Goal: Task Accomplishment & Management: Complete application form

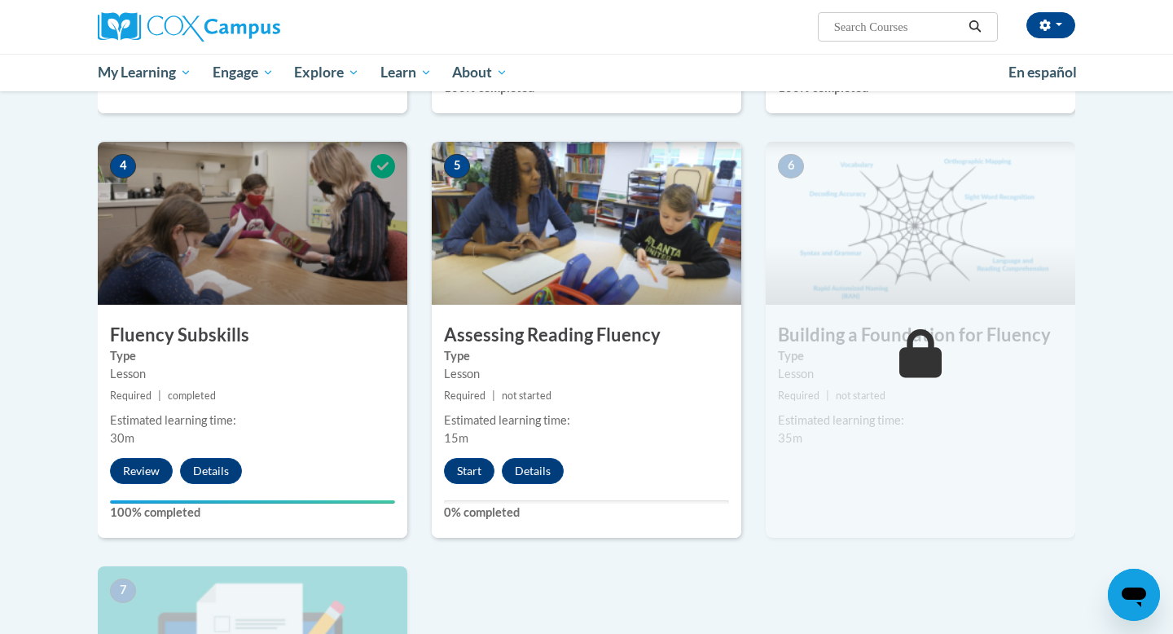
scroll to position [716, 0]
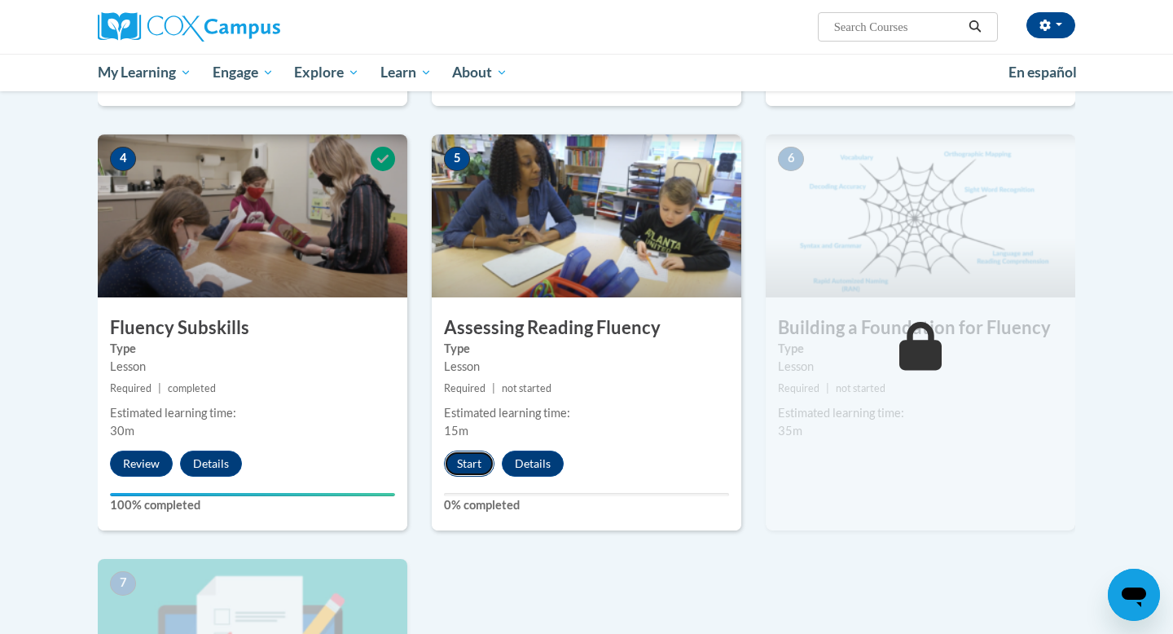
click at [480, 463] on button "Start" at bounding box center [469, 463] width 50 height 26
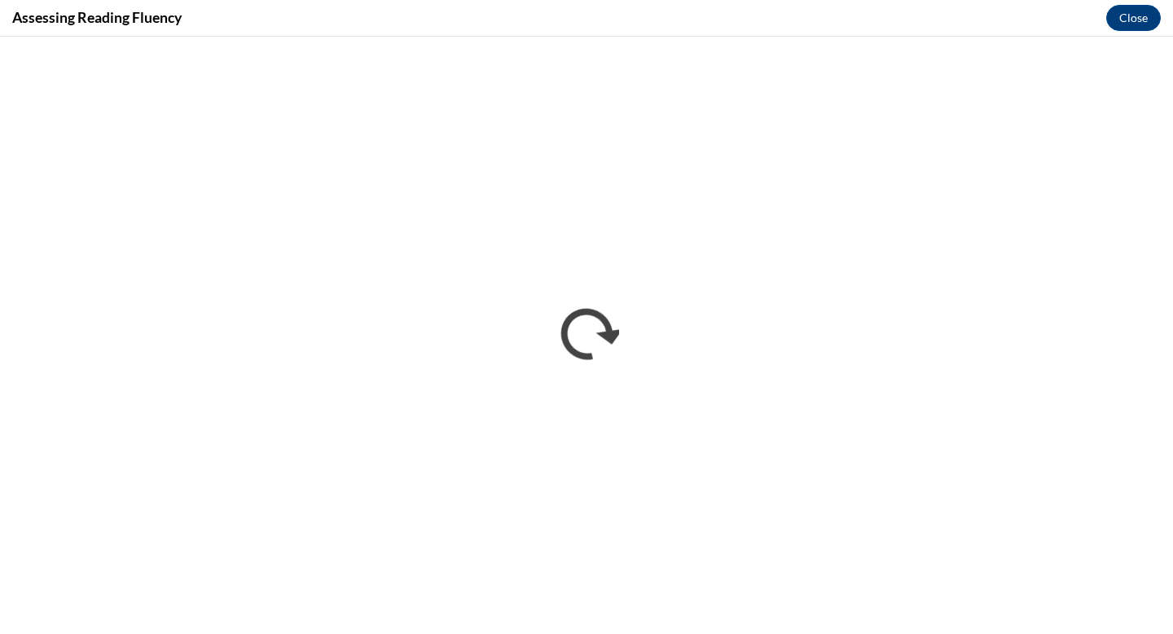
scroll to position [0, 0]
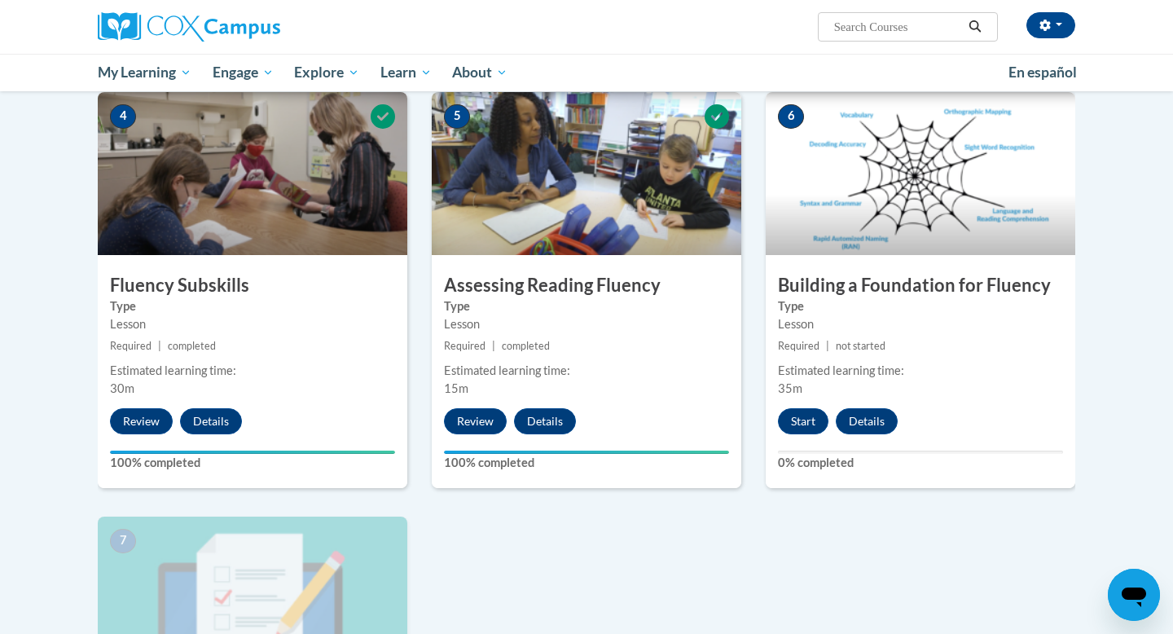
scroll to position [751, 0]
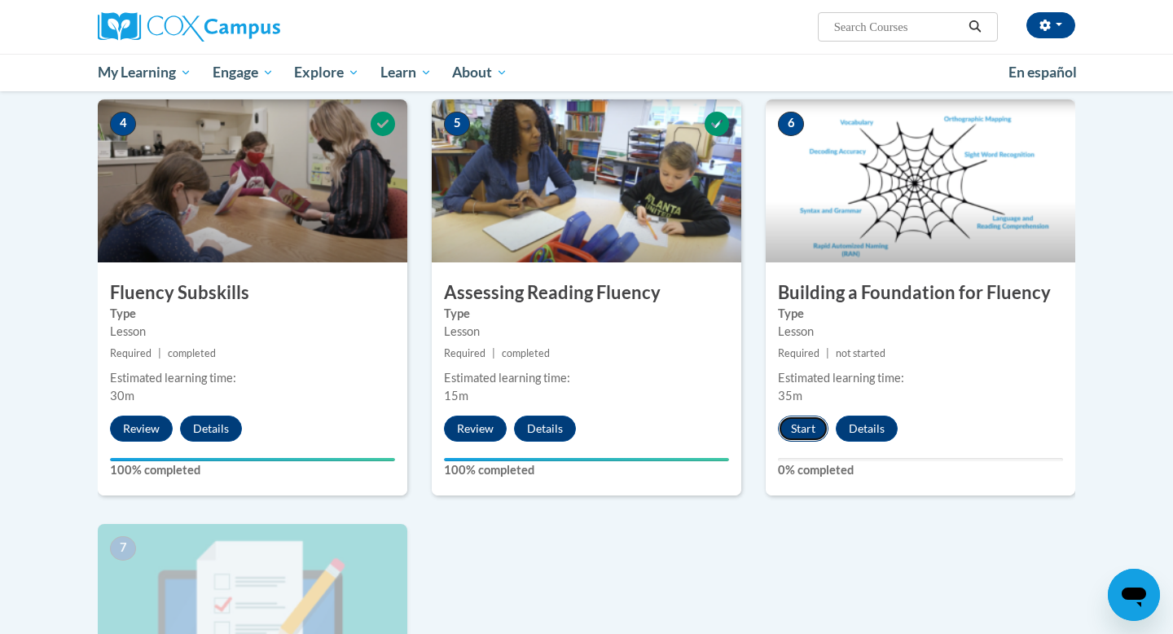
click at [805, 433] on button "Start" at bounding box center [803, 428] width 50 height 26
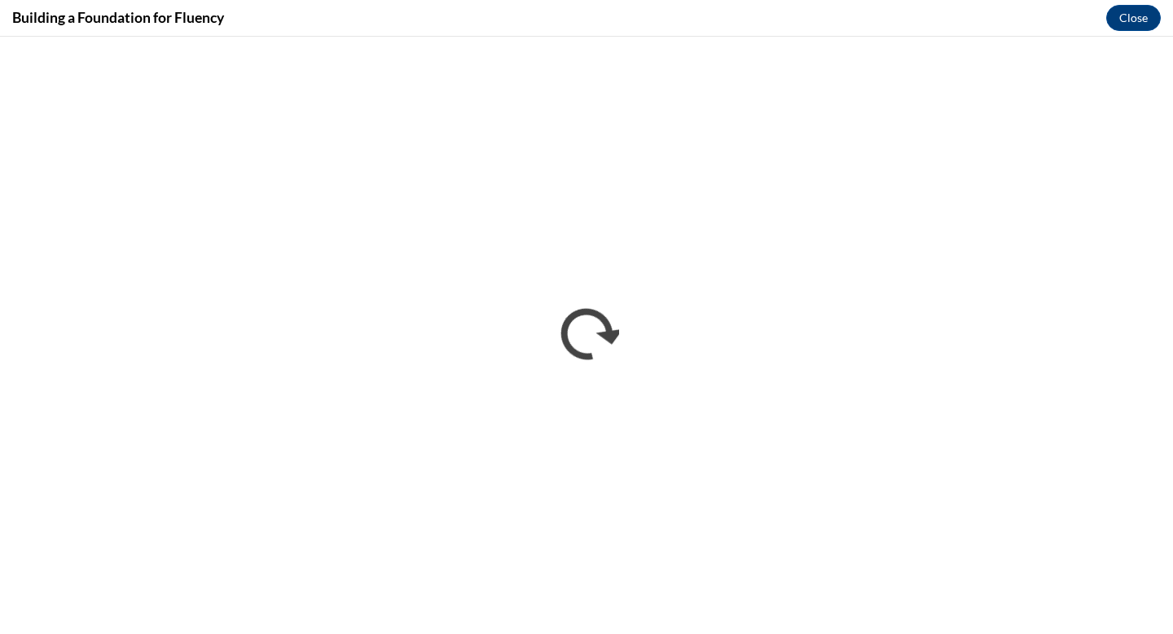
scroll to position [0, 0]
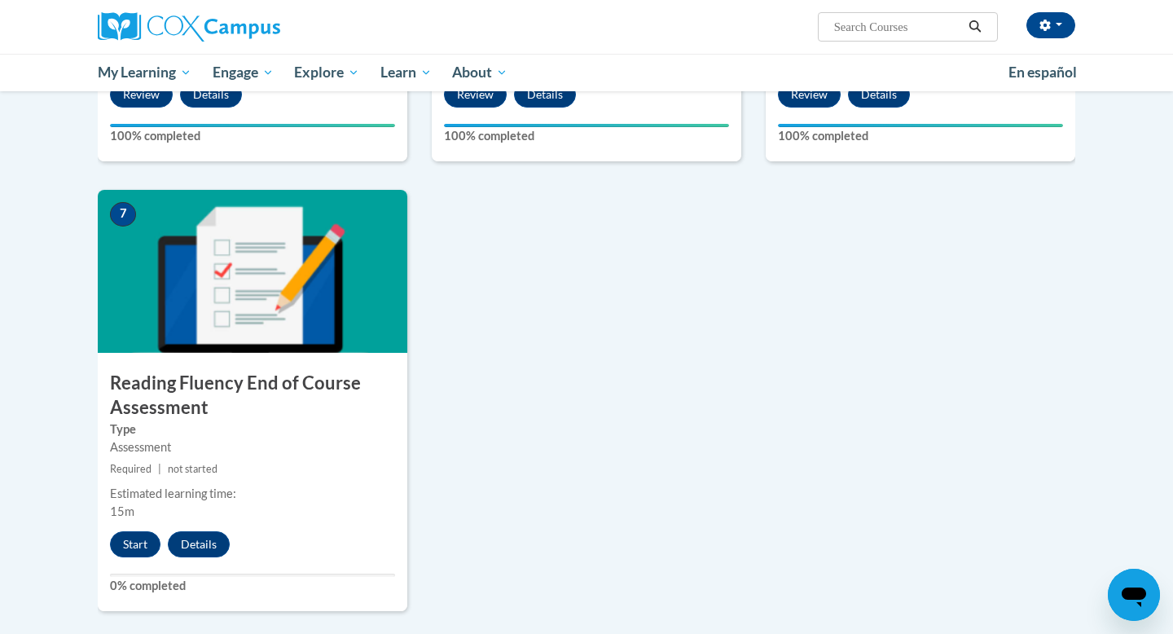
scroll to position [1181, 0]
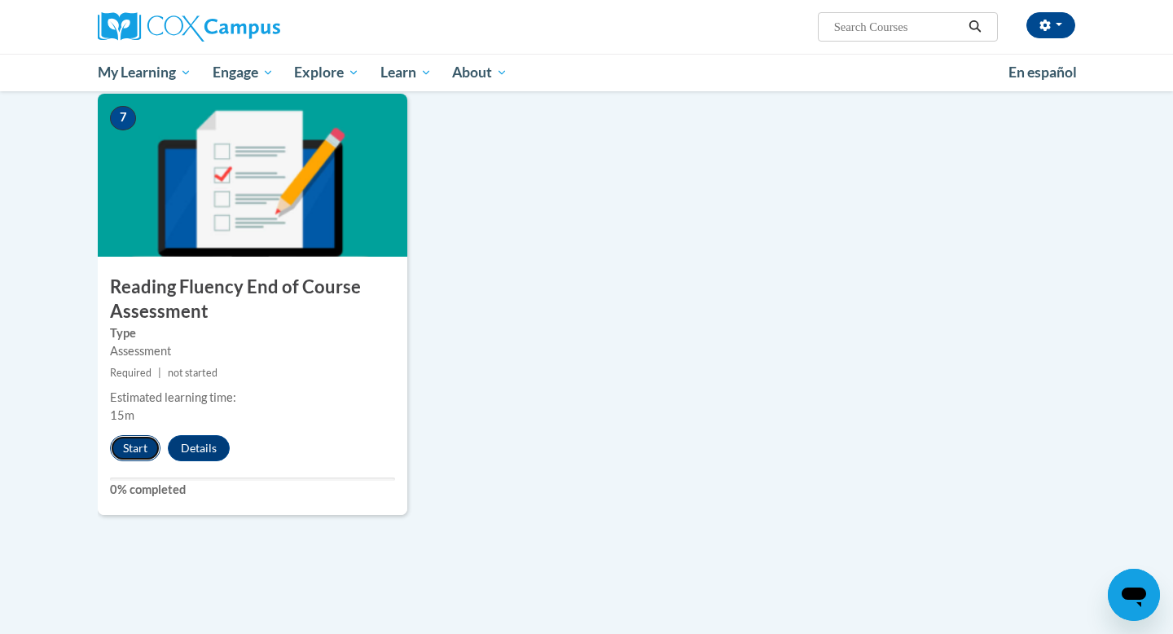
click at [132, 444] on button "Start" at bounding box center [135, 448] width 50 height 26
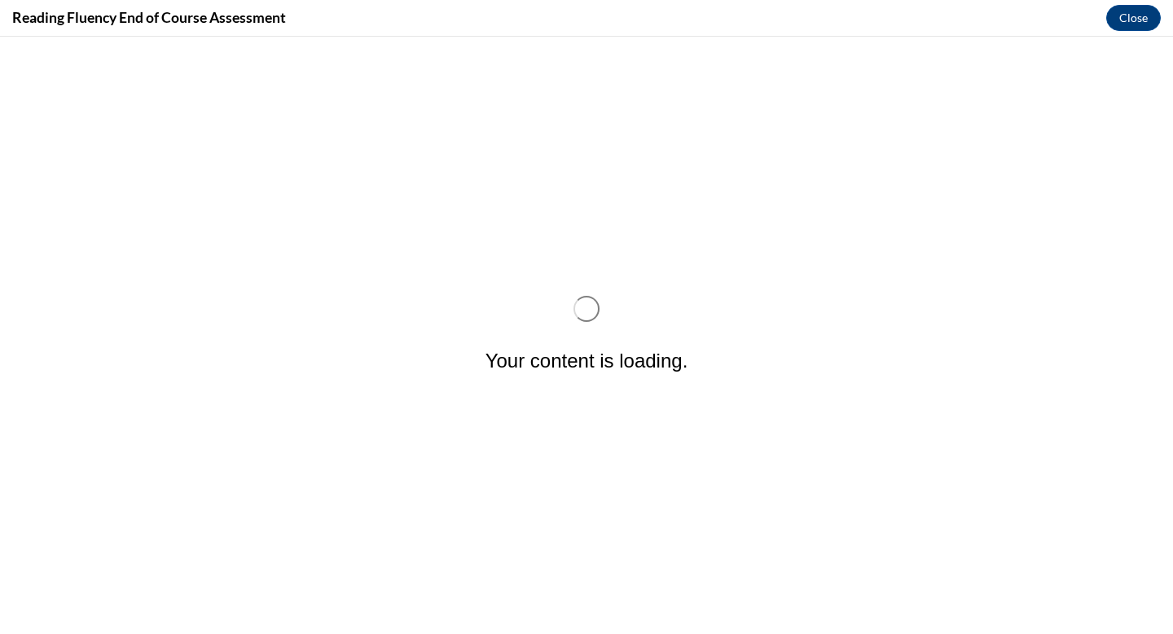
scroll to position [0, 0]
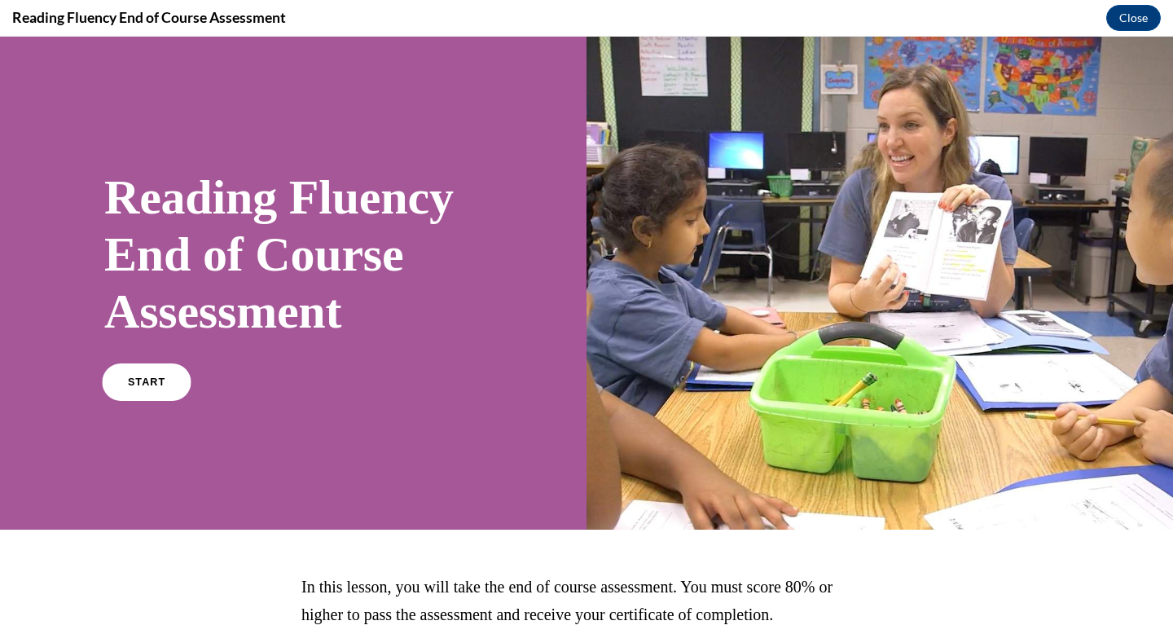
click at [131, 371] on link "START" at bounding box center [146, 381] width 89 height 37
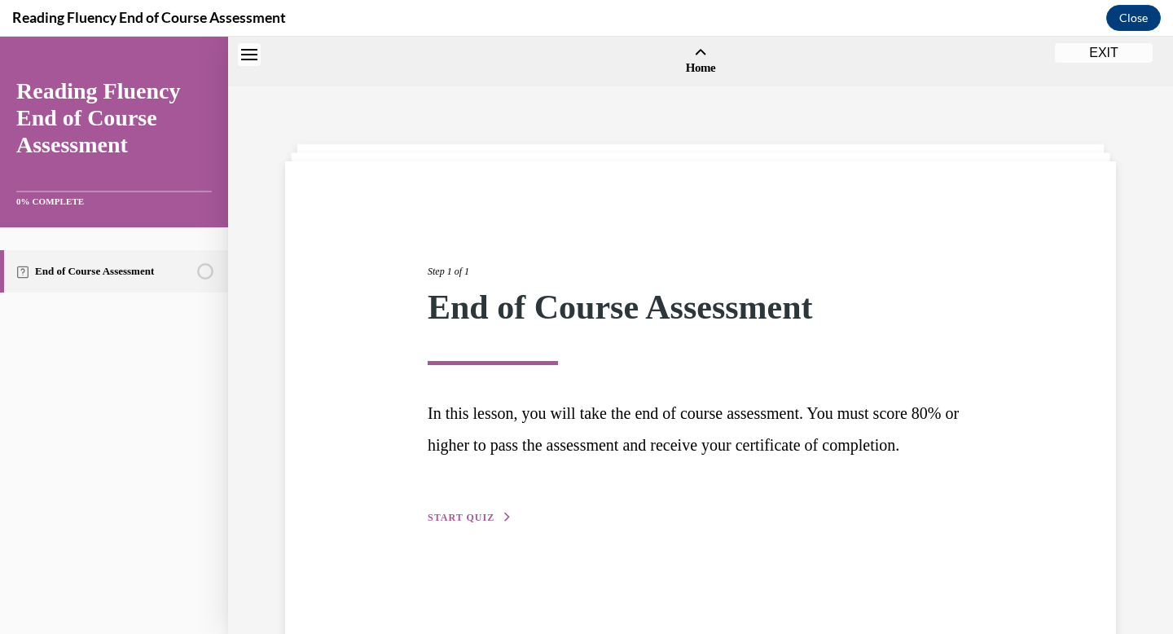
scroll to position [50, 0]
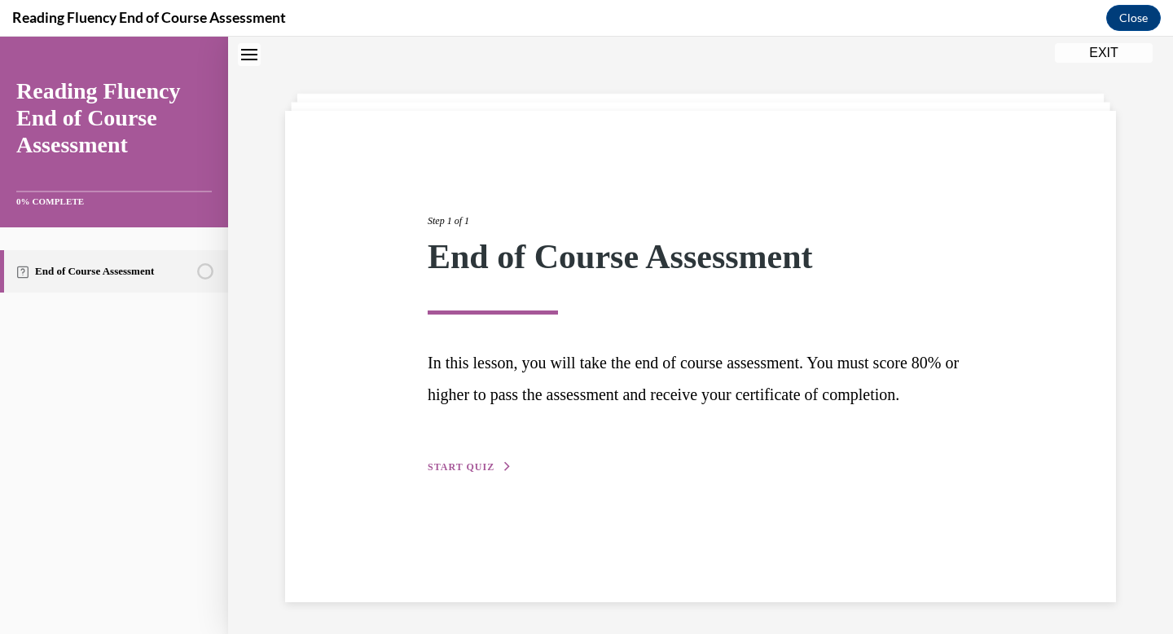
click at [543, 443] on div "Step 1 of 1 End of Course Assessment In this lesson, you will take the end of c…" at bounding box center [700, 326] width 570 height 300
click at [482, 476] on div "Step 1 of 1 End of Course Assessment In this lesson, you will take the end of c…" at bounding box center [700, 326] width 570 height 300
click at [474, 472] on span "START QUIZ" at bounding box center [461, 466] width 67 height 11
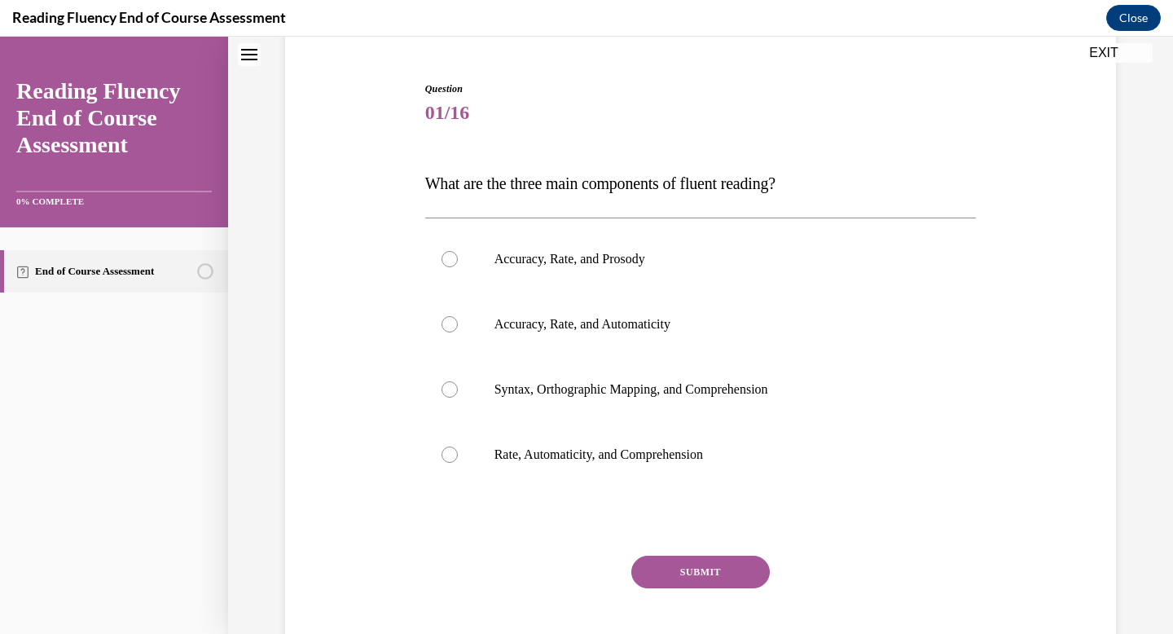
scroll to position [148, 0]
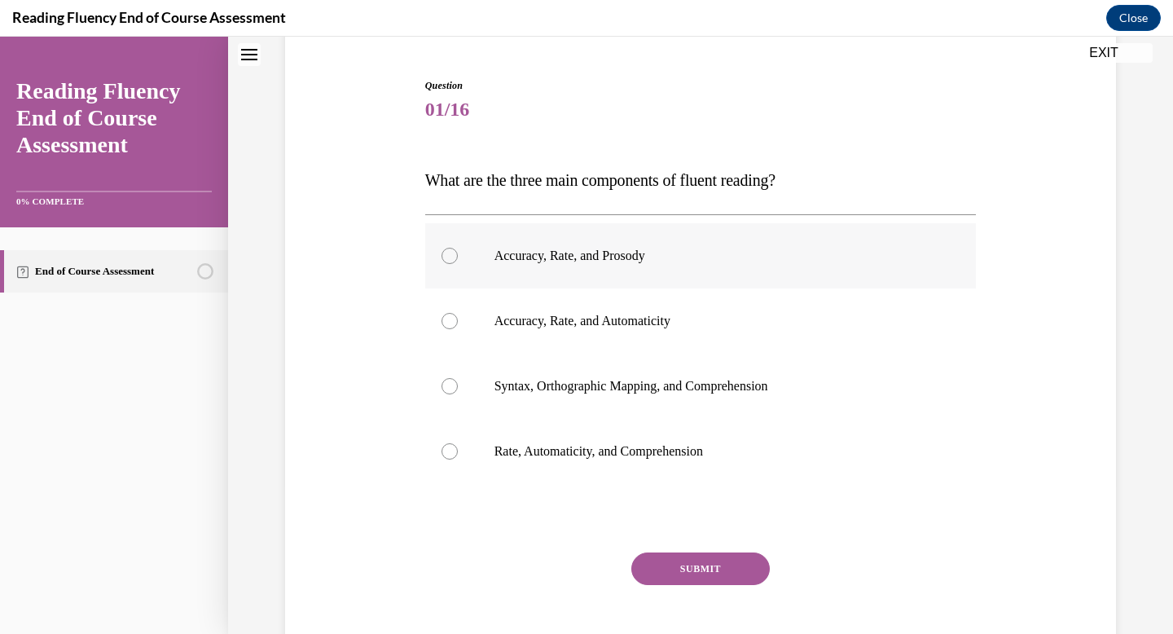
click at [574, 266] on label "Accuracy, Rate, and Prosody" at bounding box center [700, 255] width 551 height 65
click at [458, 264] on input "Accuracy, Rate, and Prosody" at bounding box center [449, 256] width 16 height 16
radio input "true"
click at [723, 572] on button "SUBMIT" at bounding box center [700, 568] width 138 height 33
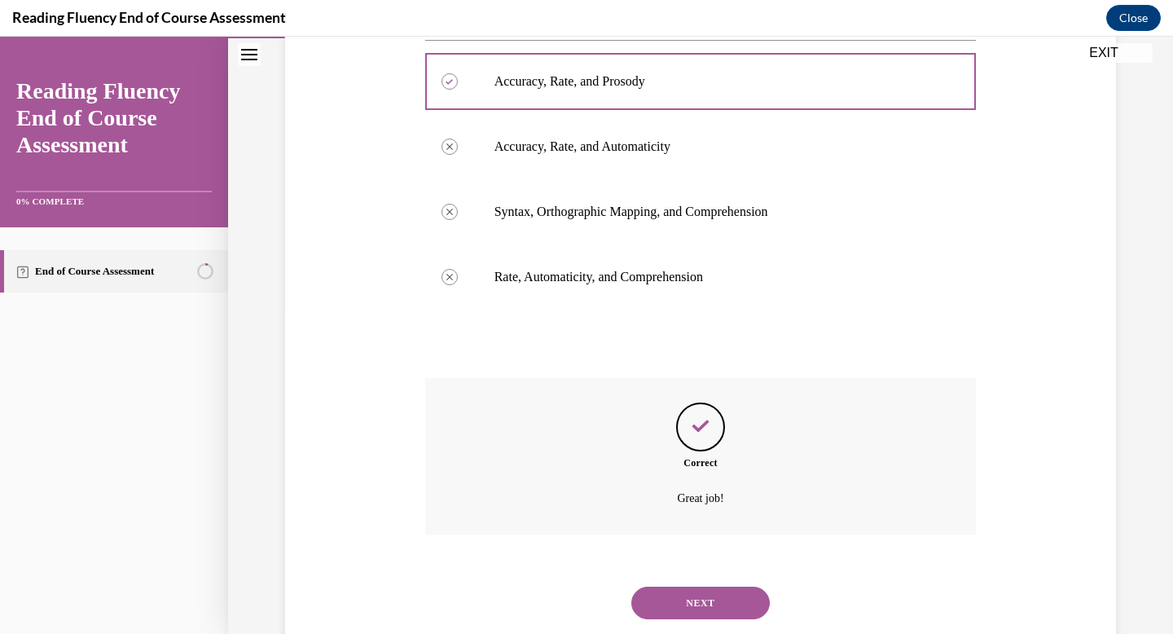
scroll to position [365, 0]
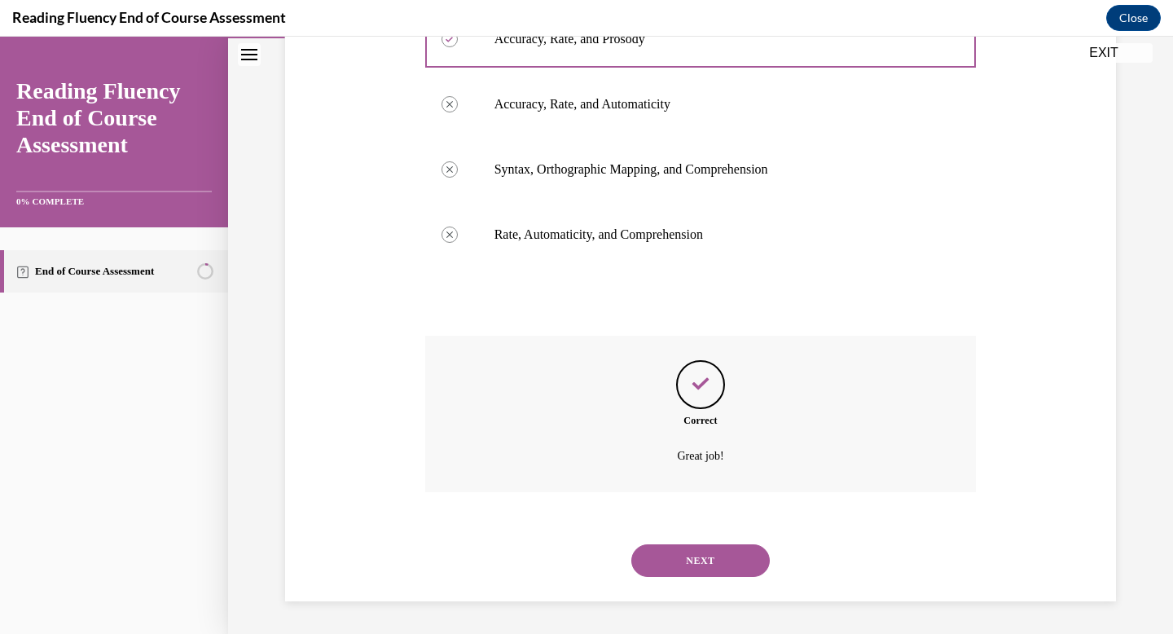
click at [723, 572] on button "NEXT" at bounding box center [700, 560] width 138 height 33
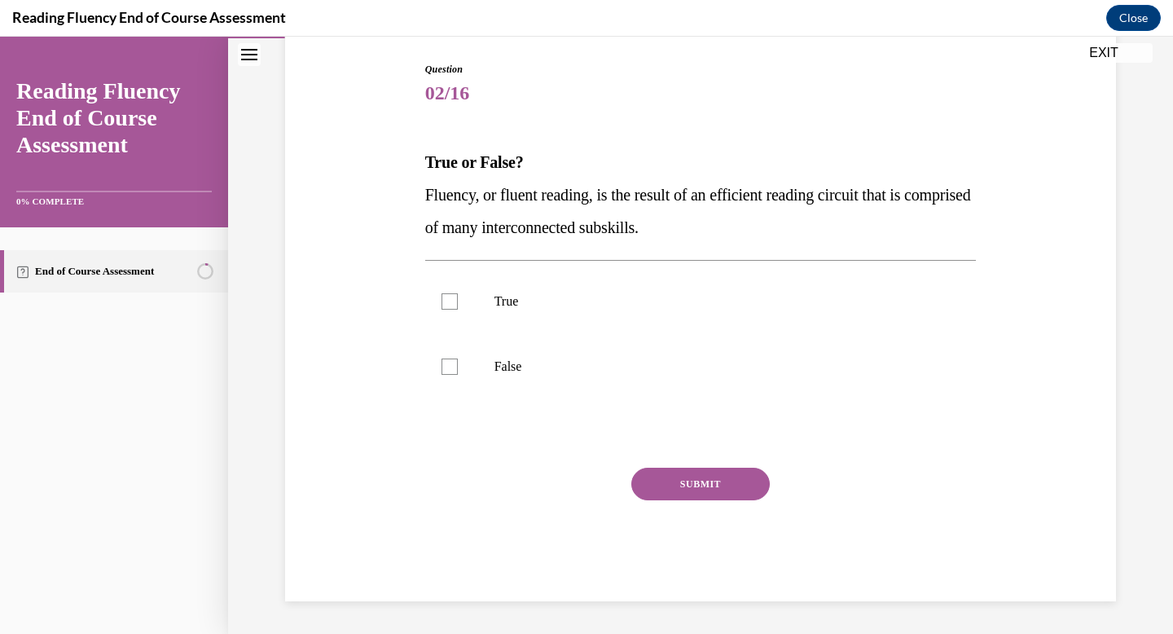
scroll to position [164, 0]
click at [453, 300] on div at bounding box center [449, 301] width 16 height 16
click at [453, 300] on input "True" at bounding box center [449, 301] width 16 height 16
checkbox input "true"
click at [702, 478] on button "SUBMIT" at bounding box center [700, 483] width 138 height 33
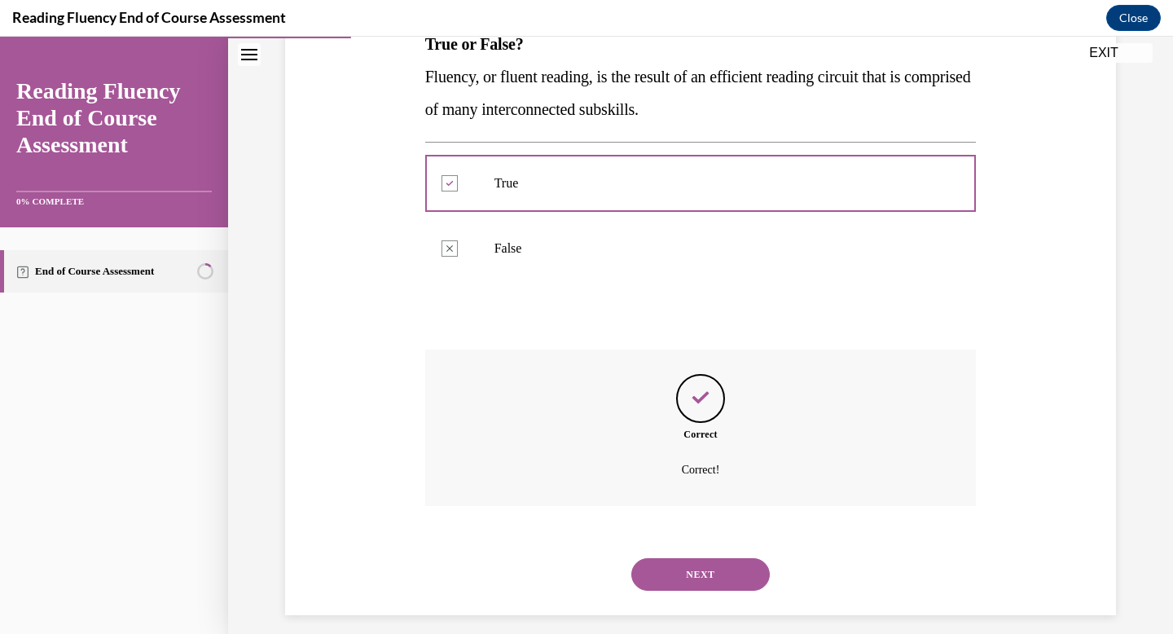
scroll to position [296, 0]
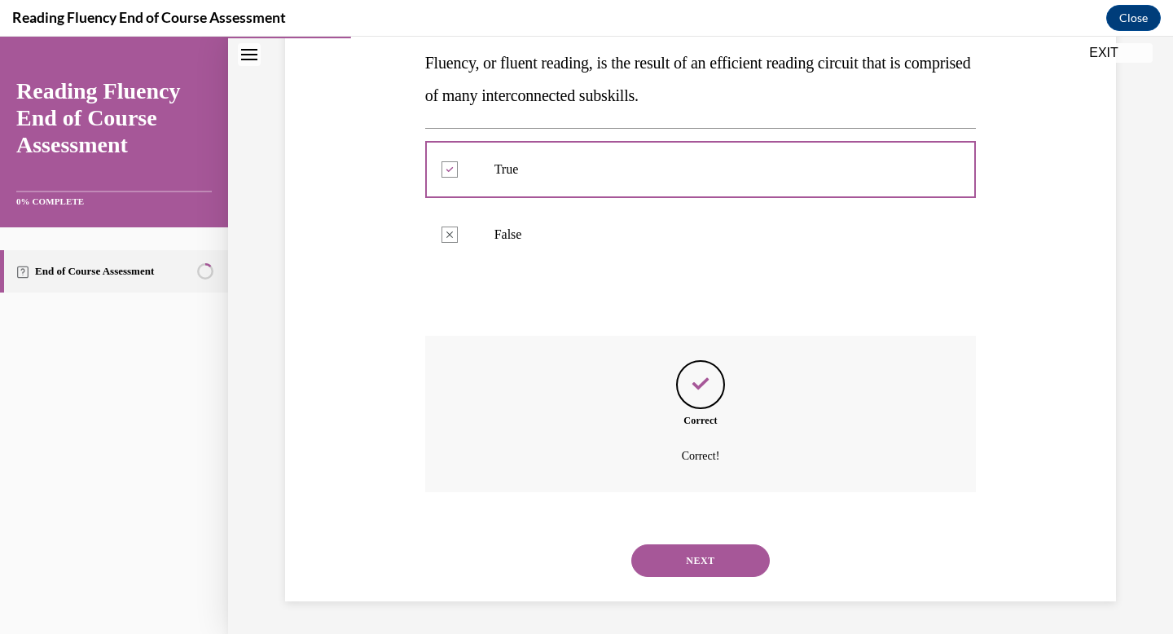
click at [701, 553] on button "NEXT" at bounding box center [700, 560] width 138 height 33
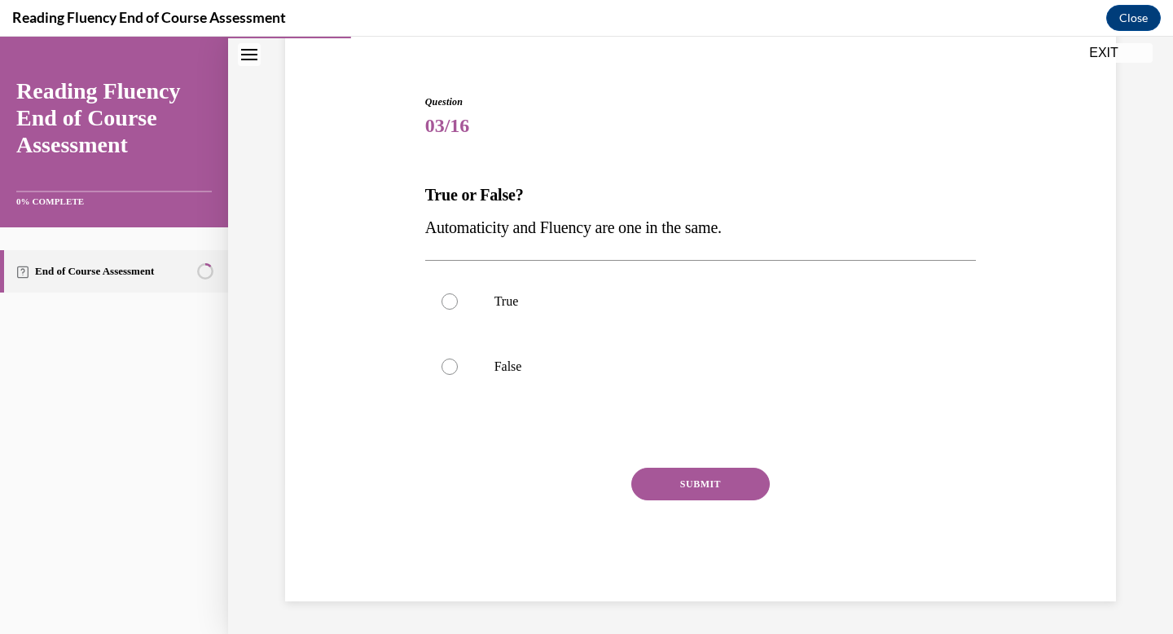
scroll to position [132, 0]
click at [449, 375] on label "False" at bounding box center [700, 366] width 551 height 65
click at [449, 375] on input "False" at bounding box center [449, 366] width 16 height 16
radio input "true"
click at [736, 479] on button "SUBMIT" at bounding box center [700, 483] width 138 height 33
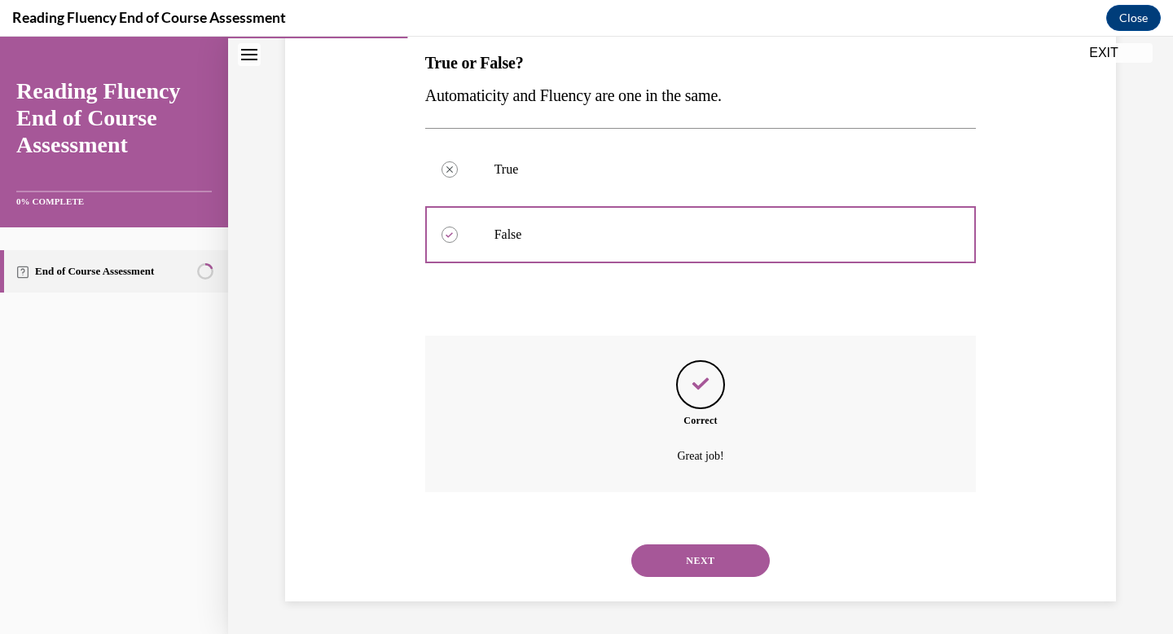
click at [726, 557] on button "NEXT" at bounding box center [700, 560] width 138 height 33
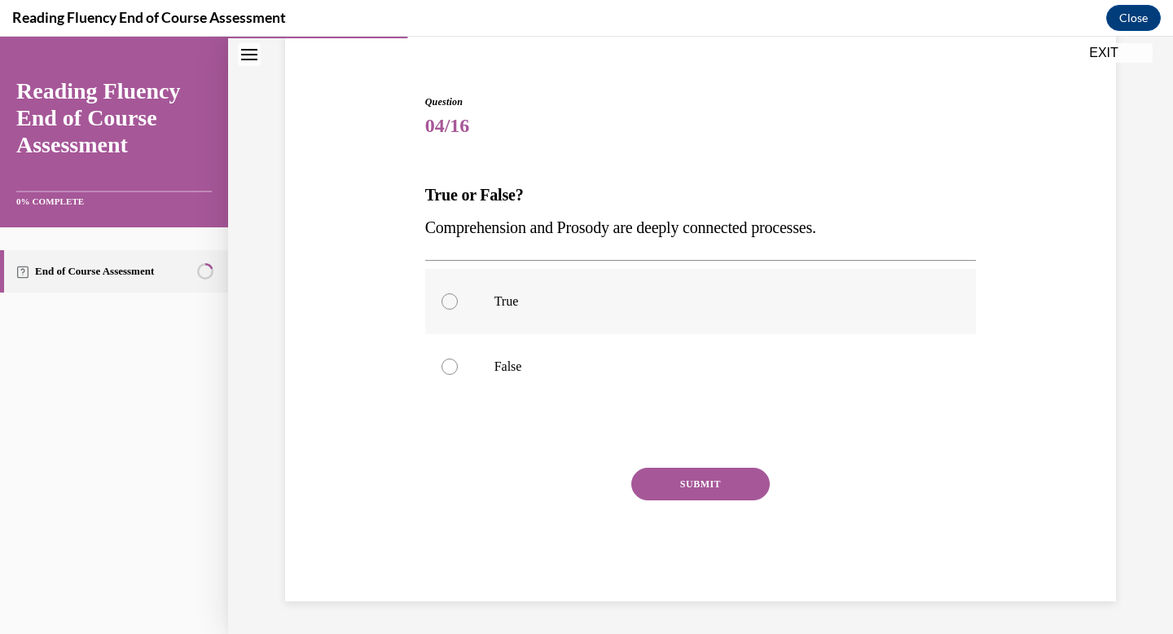
click at [444, 311] on label "True" at bounding box center [700, 301] width 551 height 65
click at [444, 309] on input "True" at bounding box center [449, 301] width 16 height 16
radio input "true"
click at [682, 484] on button "SUBMIT" at bounding box center [700, 483] width 138 height 33
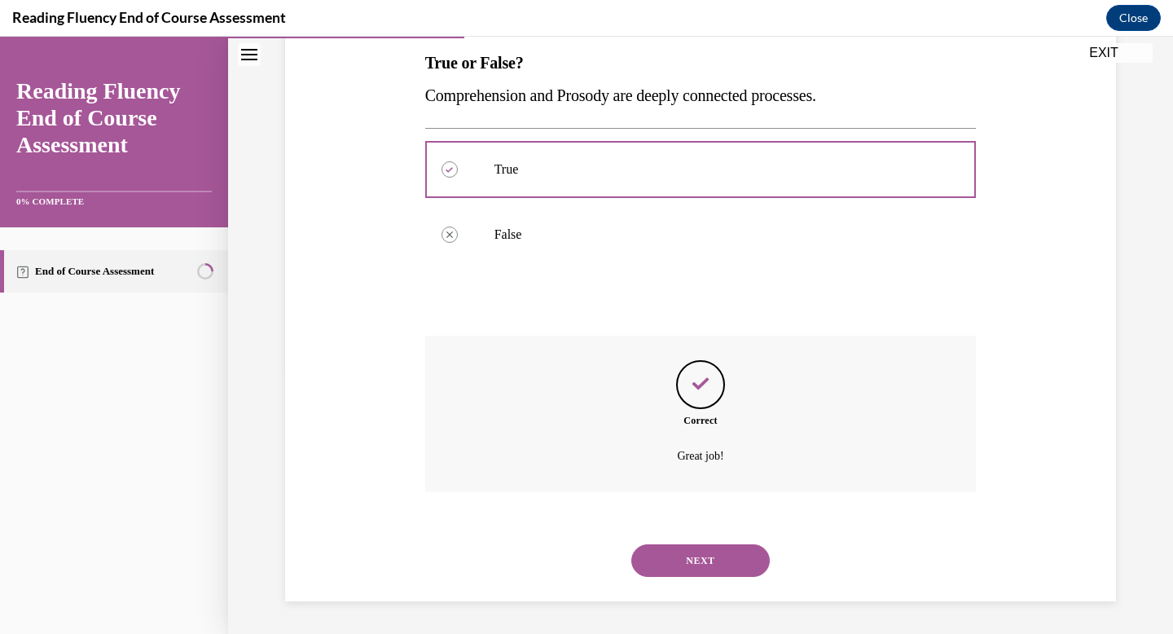
click at [690, 556] on button "NEXT" at bounding box center [700, 560] width 138 height 33
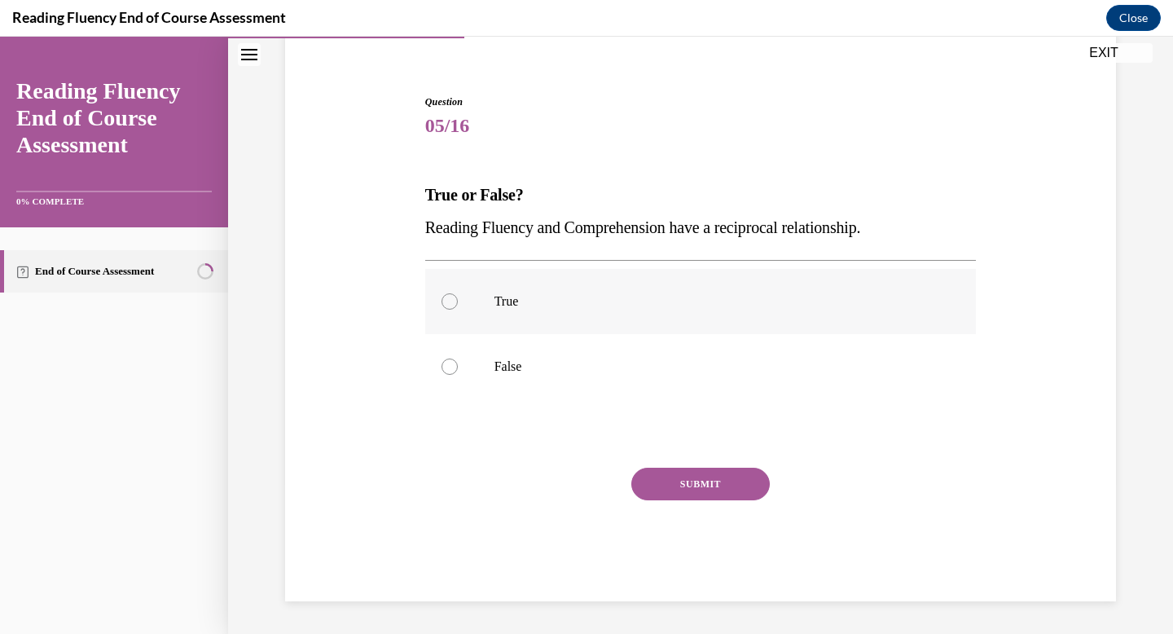
click at [715, 302] on p "True" at bounding box center [714, 301] width 441 height 16
click at [458, 302] on input "True" at bounding box center [449, 301] width 16 height 16
radio input "true"
click at [704, 473] on button "SUBMIT" at bounding box center [700, 483] width 138 height 33
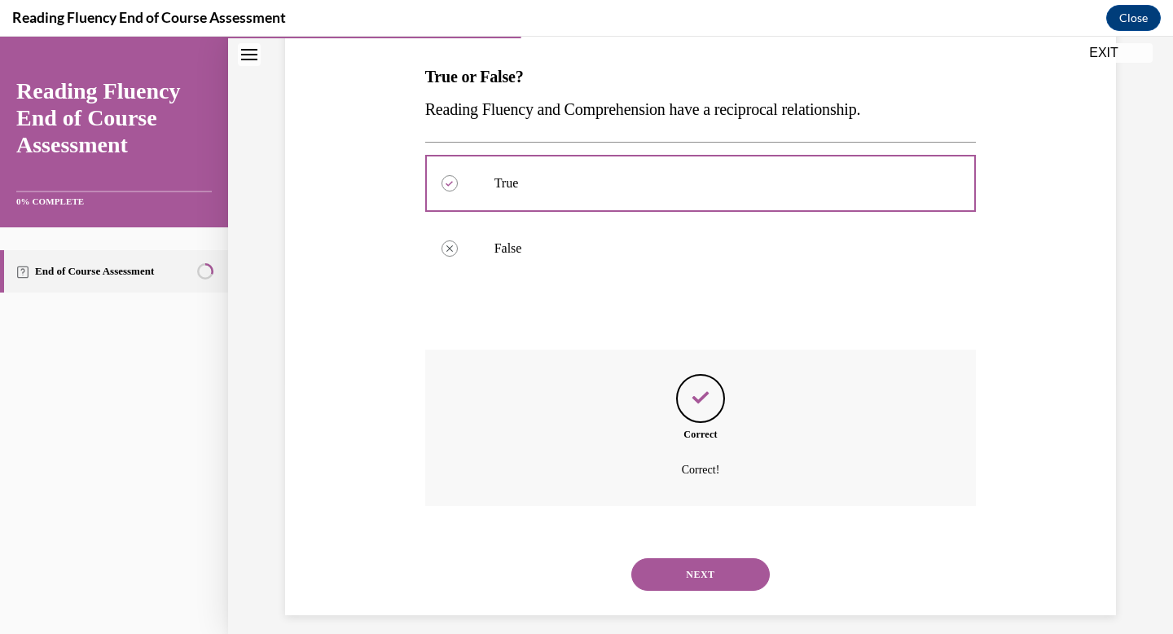
scroll to position [264, 0]
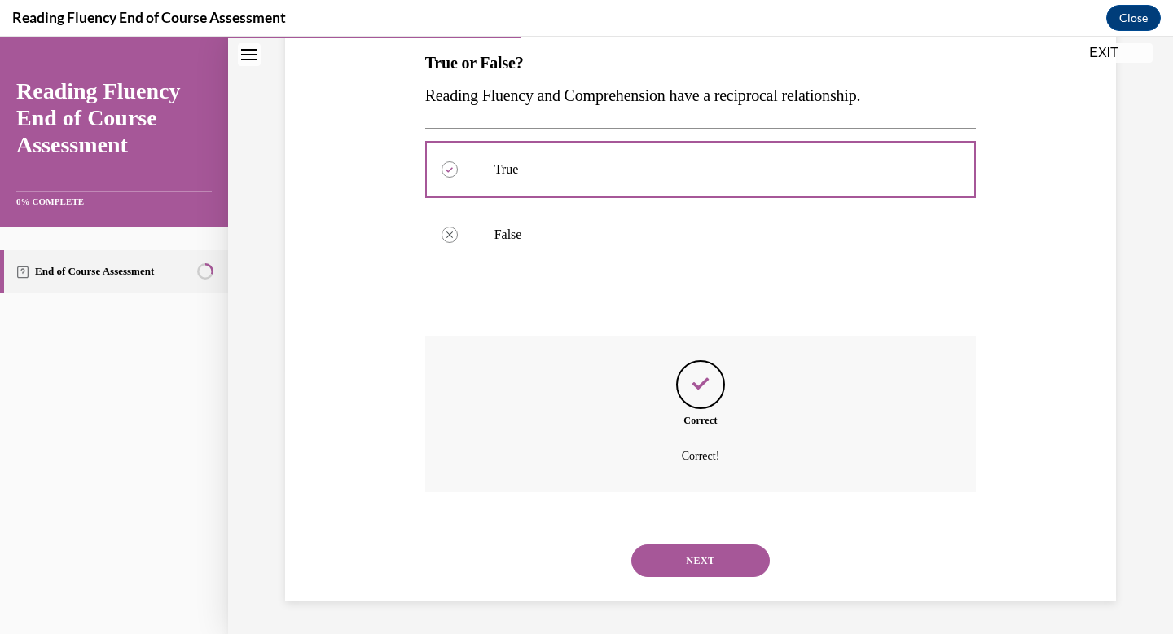
click at [703, 551] on button "NEXT" at bounding box center [700, 560] width 138 height 33
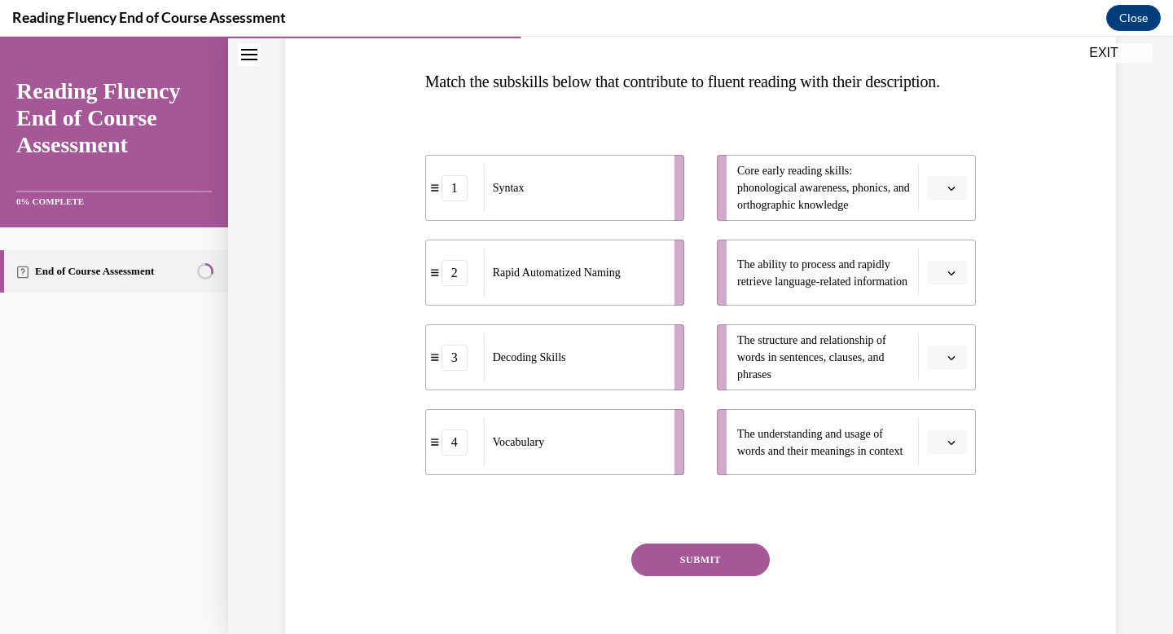
scroll to position [247, 0]
click at [953, 360] on icon "button" at bounding box center [951, 356] width 8 height 8
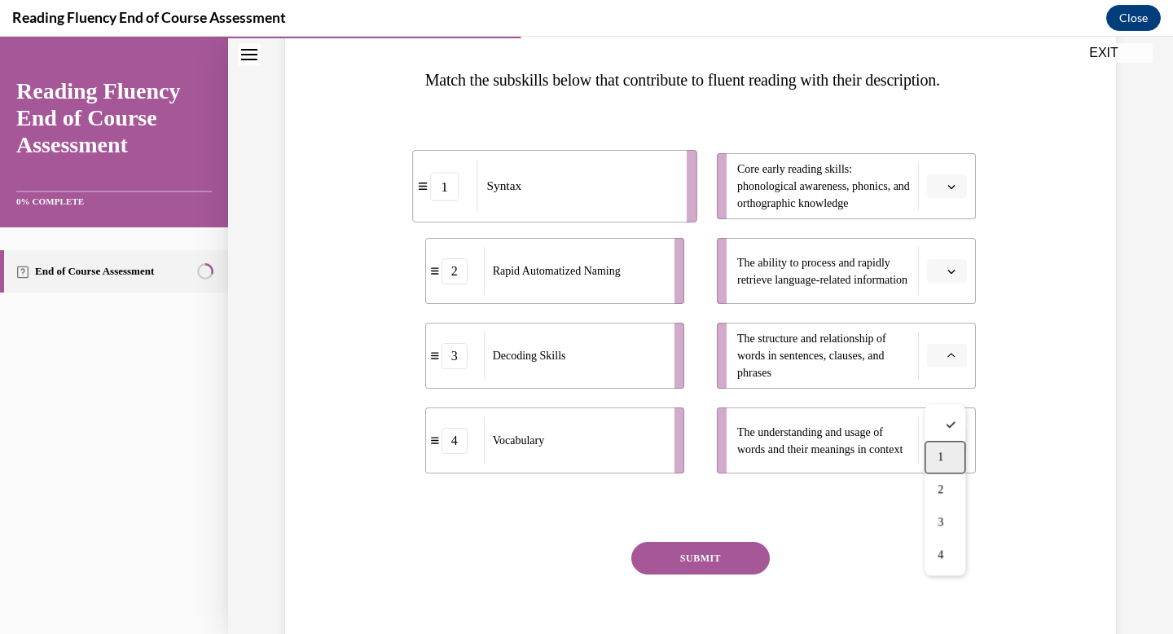
click at [943, 454] on span "1" at bounding box center [940, 456] width 6 height 13
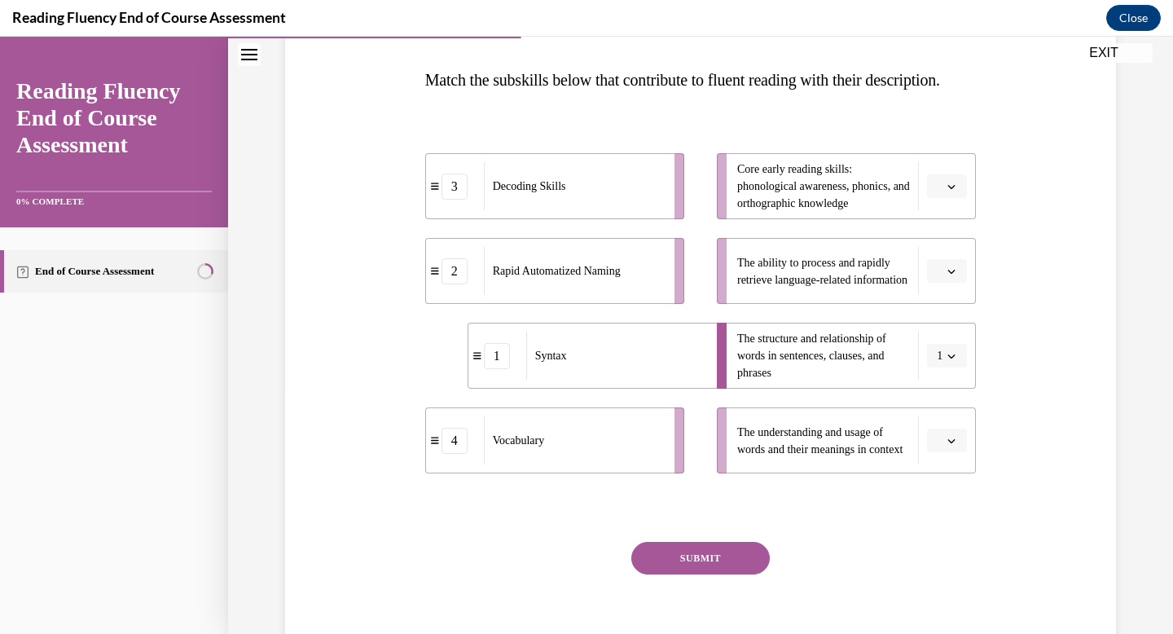
click at [945, 192] on span "button" at bounding box center [950, 186] width 11 height 11
click at [943, 348] on span "3" at bounding box center [940, 352] width 6 height 13
click at [954, 283] on button "button" at bounding box center [947, 271] width 40 height 24
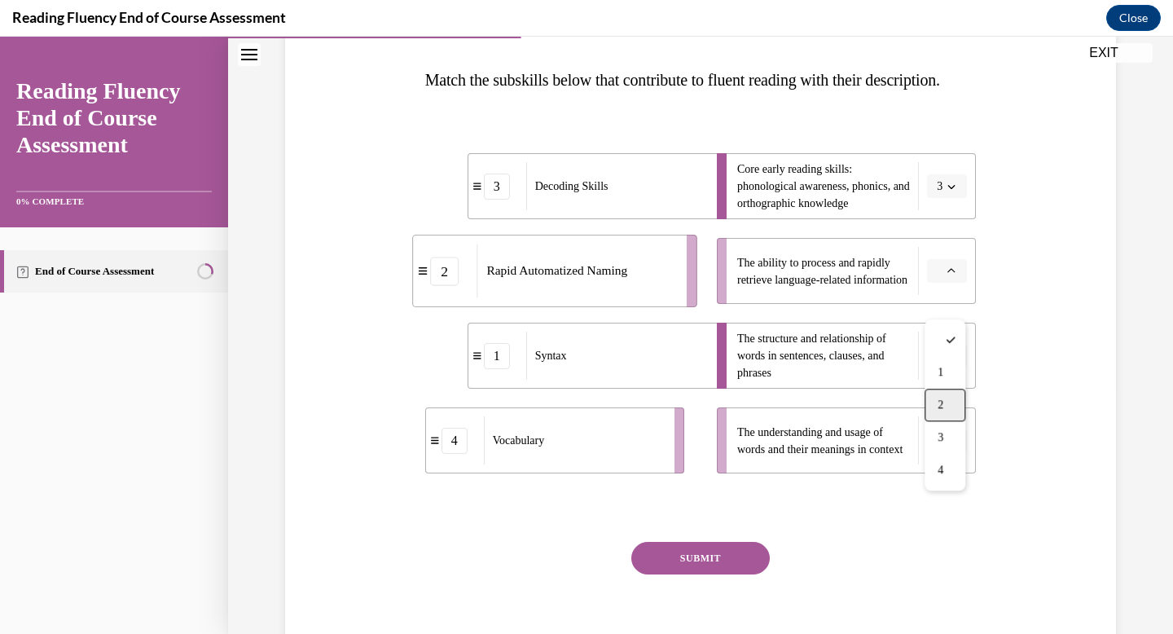
click at [950, 401] on div "2" at bounding box center [944, 404] width 41 height 33
click at [945, 446] on span "button" at bounding box center [950, 440] width 11 height 11
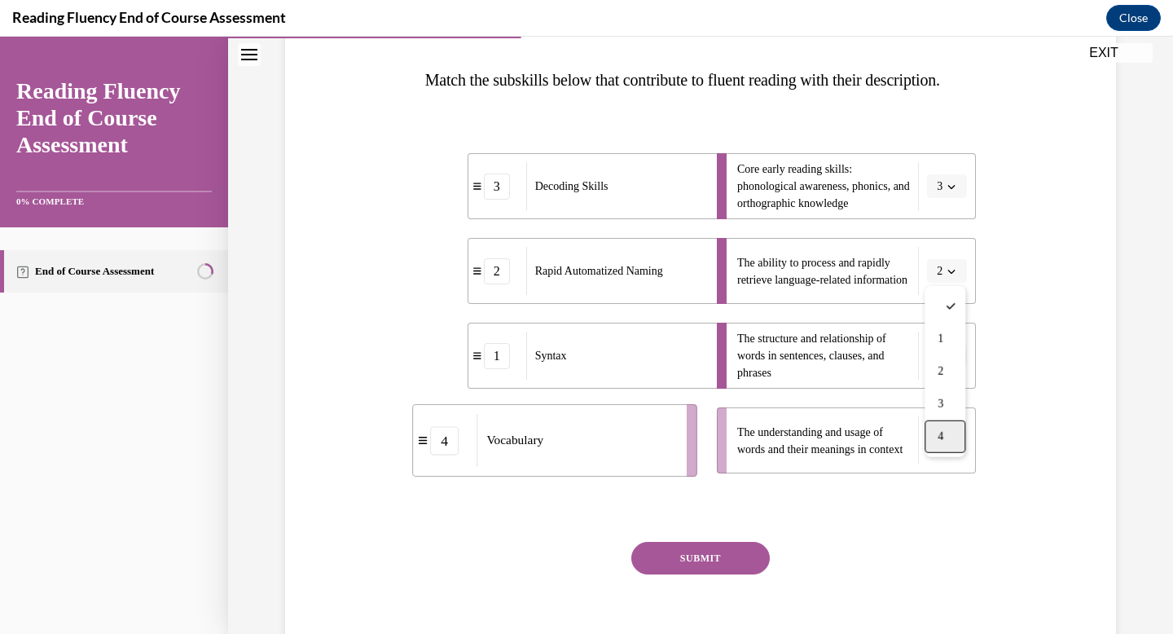
click at [945, 441] on div "4" at bounding box center [944, 436] width 41 height 33
click at [731, 574] on button "SUBMIT" at bounding box center [700, 558] width 138 height 33
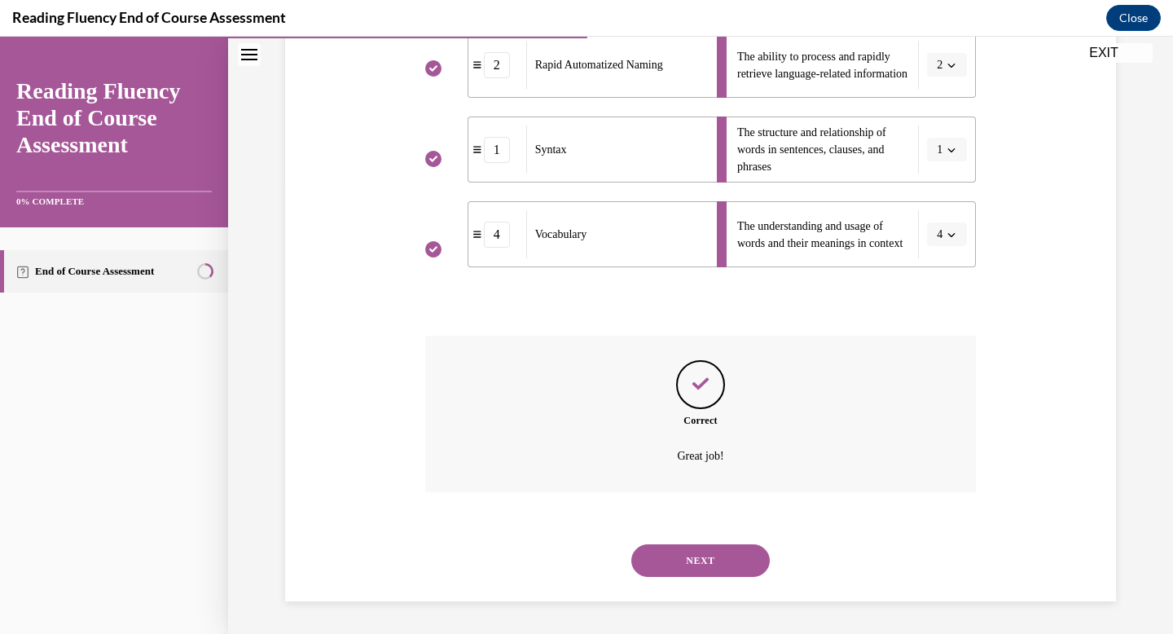
scroll to position [485, 0]
click at [728, 569] on button "NEXT" at bounding box center [700, 560] width 138 height 33
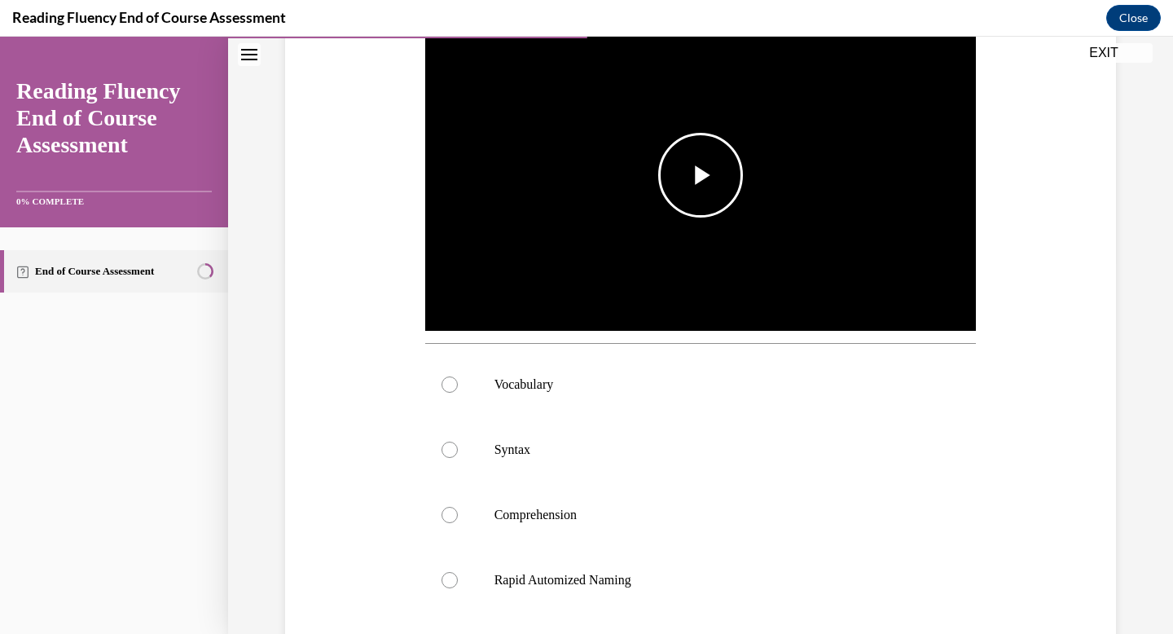
scroll to position [373, 0]
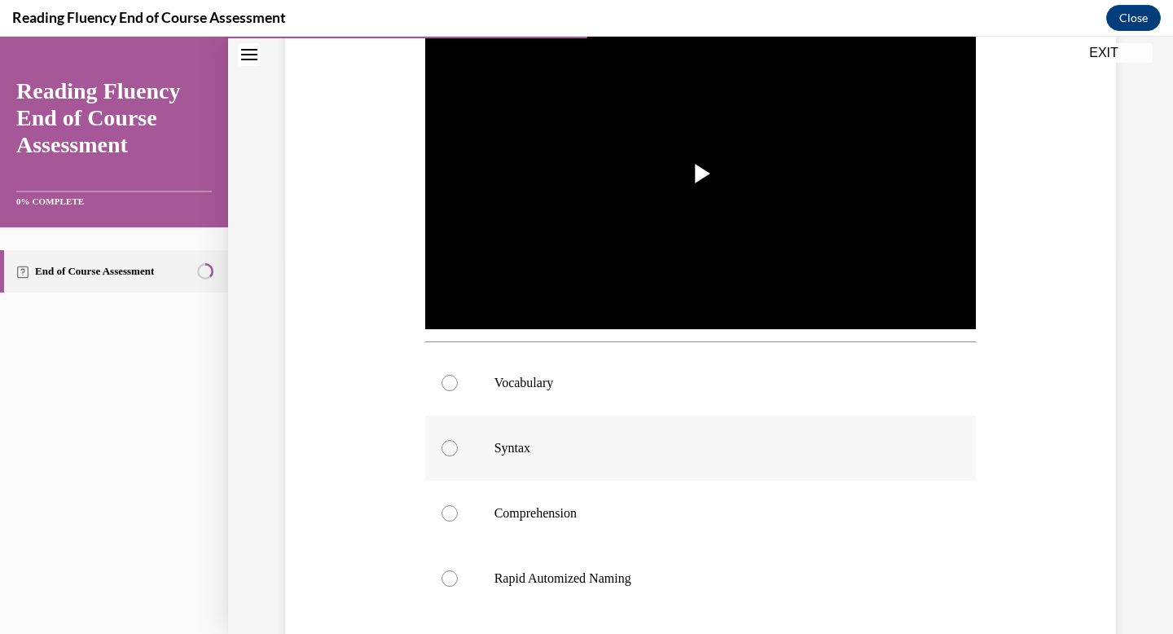
click at [457, 451] on label "Syntax" at bounding box center [700, 447] width 551 height 65
click at [457, 451] on input "Syntax" at bounding box center [449, 448] width 16 height 16
radio input "true"
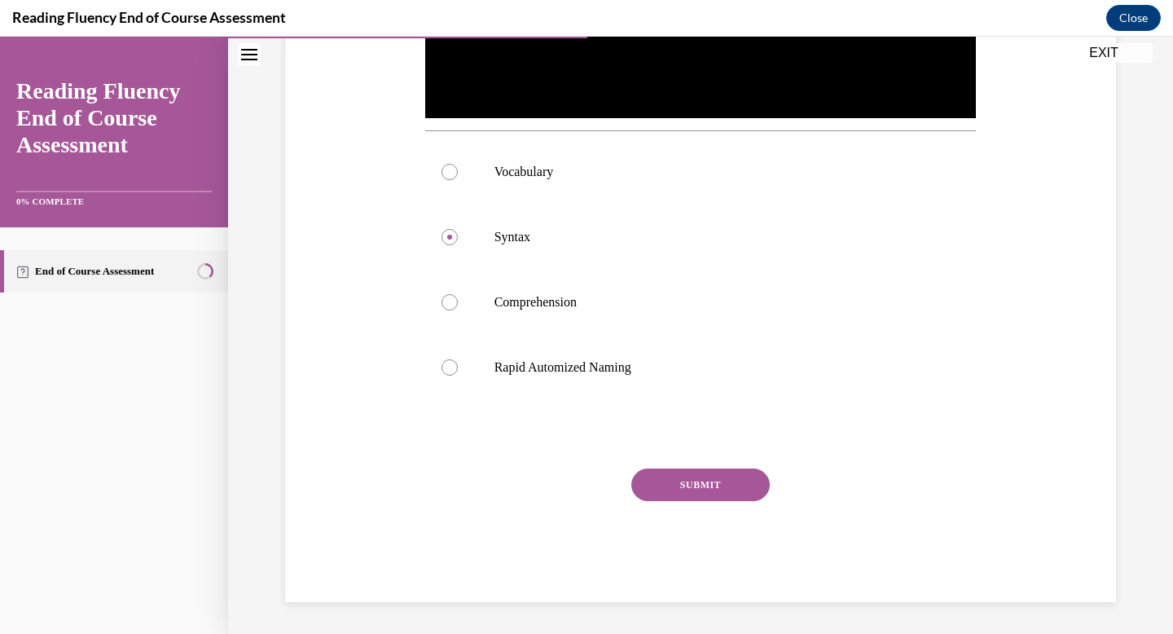
click at [686, 488] on button "SUBMIT" at bounding box center [700, 484] width 138 height 33
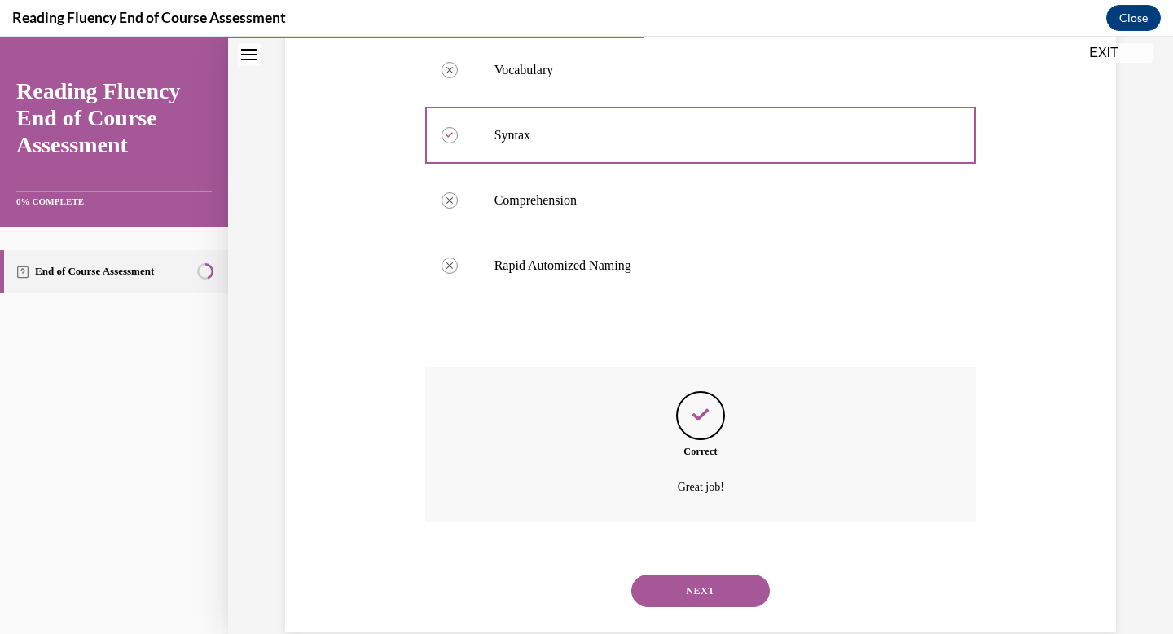
scroll to position [716, 0]
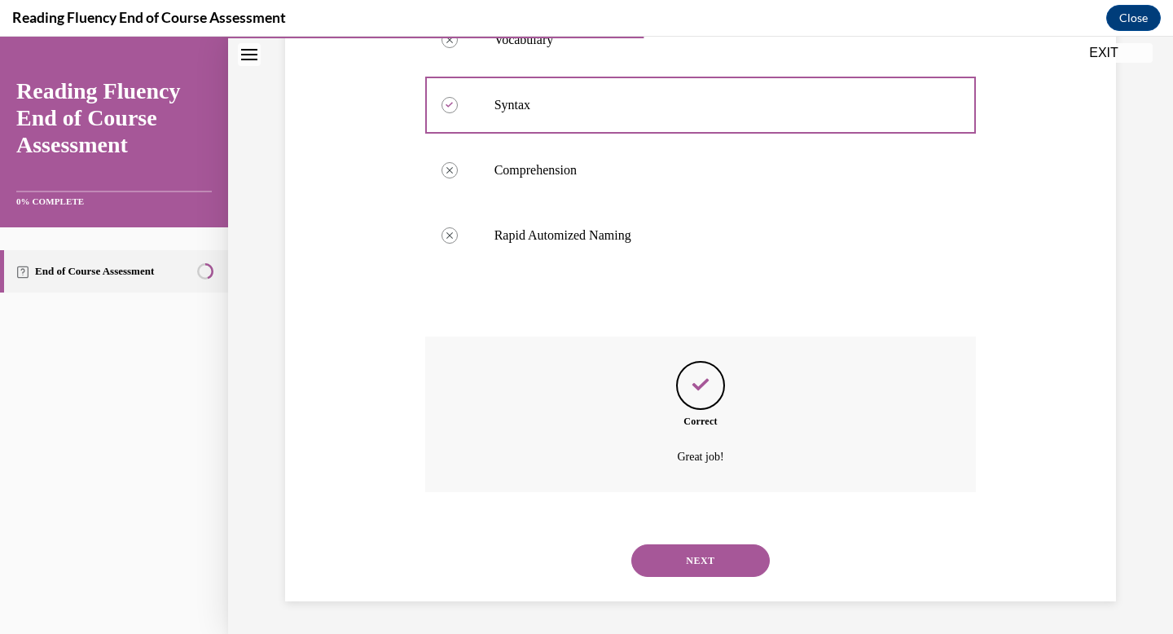
click at [691, 562] on button "NEXT" at bounding box center [700, 560] width 138 height 33
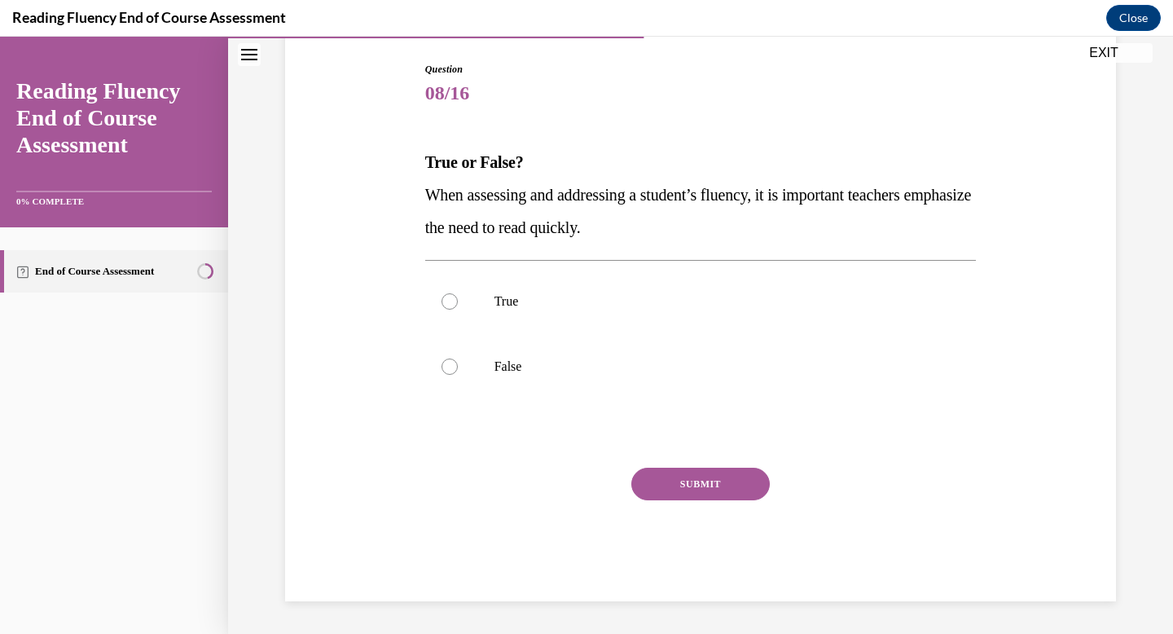
scroll to position [164, 0]
click at [441, 364] on div at bounding box center [449, 366] width 16 height 16
click at [441, 364] on input "False" at bounding box center [449, 366] width 16 height 16
radio input "true"
click at [686, 476] on button "SUBMIT" at bounding box center [700, 483] width 138 height 33
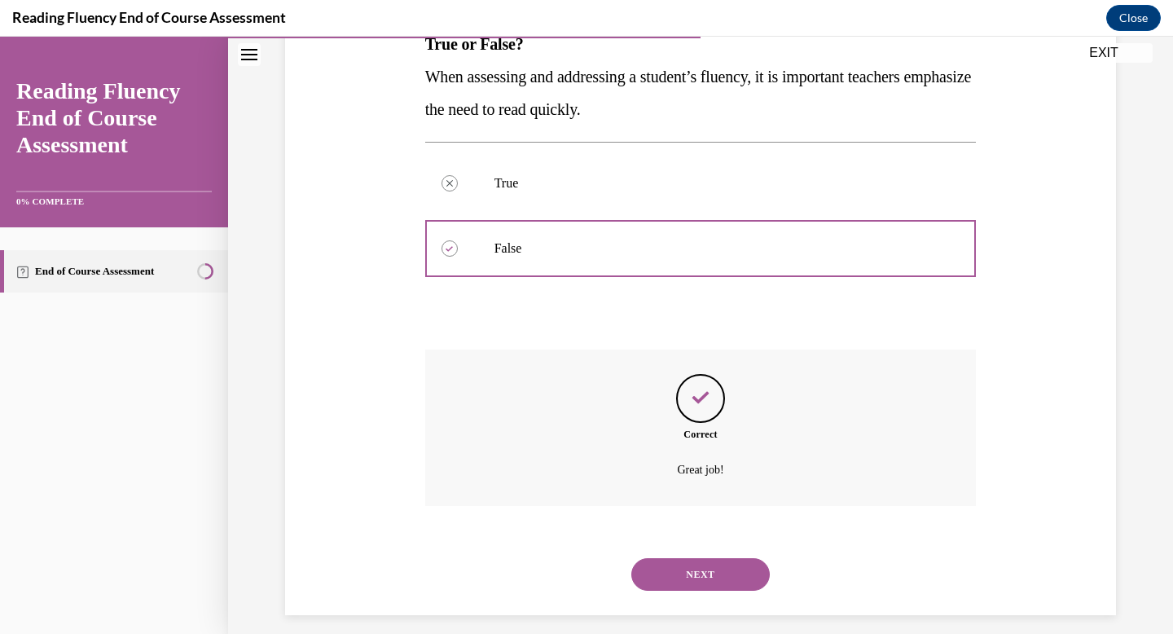
scroll to position [296, 0]
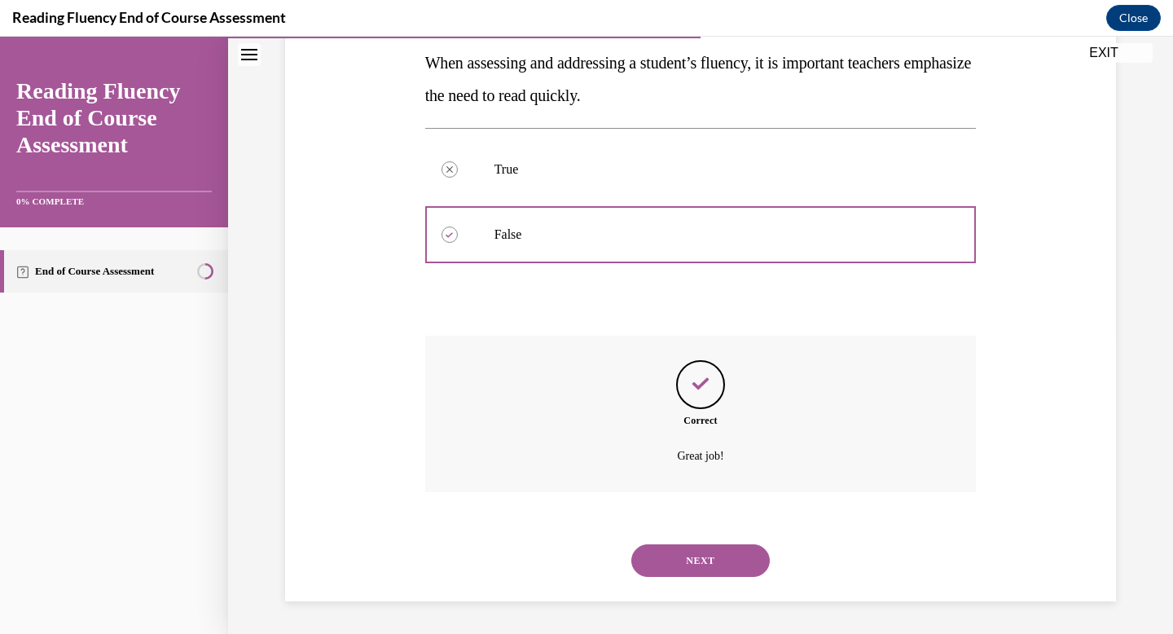
click at [695, 564] on button "NEXT" at bounding box center [700, 560] width 138 height 33
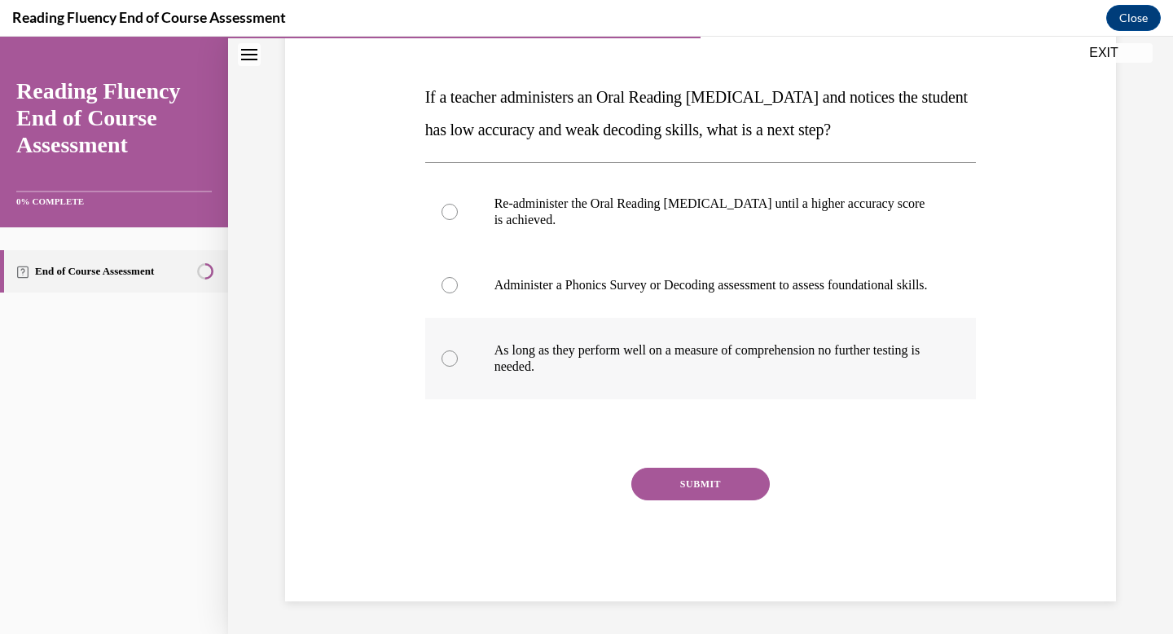
scroll to position [236, 0]
click at [911, 293] on p "Administer a Phonics Survey or Decoding assessment to assess foundational skill…" at bounding box center [714, 285] width 441 height 16
click at [458, 293] on input "Administer a Phonics Survey or Decoding assessment to assess foundational skill…" at bounding box center [449, 285] width 16 height 16
radio input "true"
click at [729, 475] on div "Question 09/16 If a teacher administers an Oral Reading Fluency assessment and …" at bounding box center [700, 299] width 551 height 604
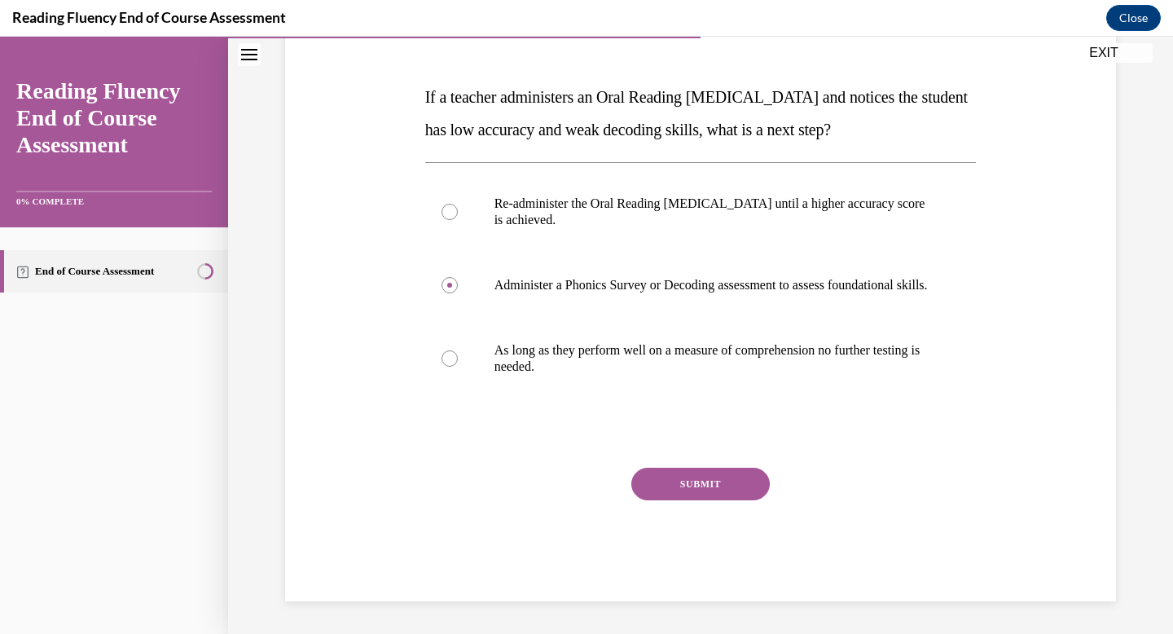
click at [729, 498] on button "SUBMIT" at bounding box center [700, 483] width 138 height 33
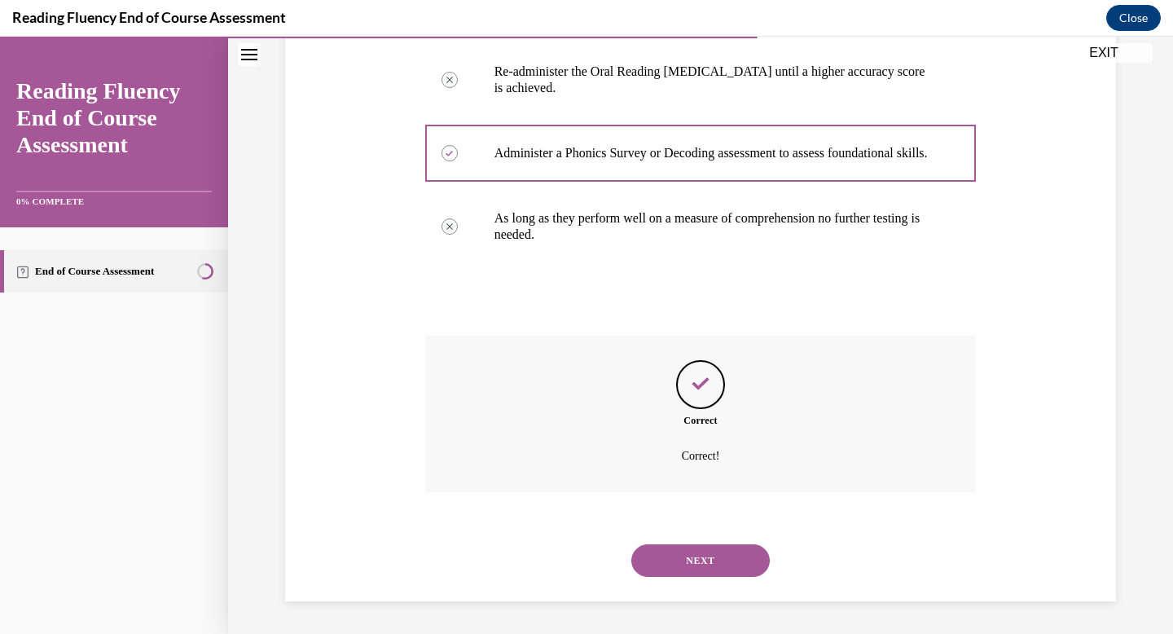
scroll to position [378, 0]
click at [724, 550] on button "NEXT" at bounding box center [700, 560] width 138 height 33
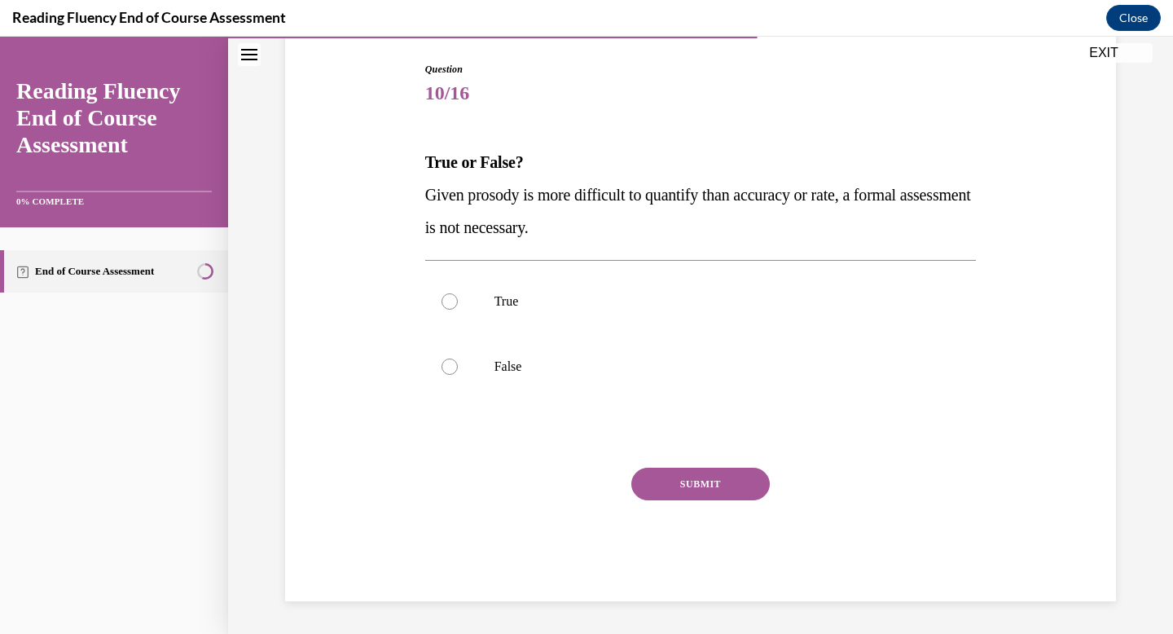
scroll to position [164, 0]
click at [620, 362] on p "False" at bounding box center [714, 366] width 441 height 16
click at [458, 362] on input "False" at bounding box center [449, 366] width 16 height 16
radio input "true"
click at [704, 484] on button "SUBMIT" at bounding box center [700, 483] width 138 height 33
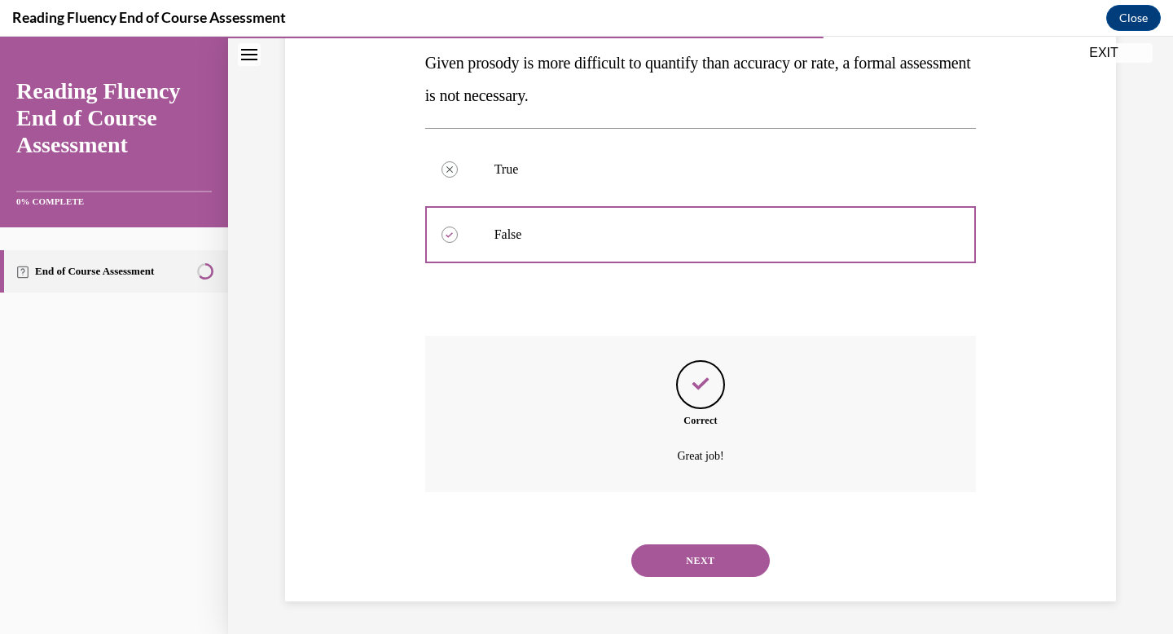
click at [701, 562] on button "NEXT" at bounding box center [700, 560] width 138 height 33
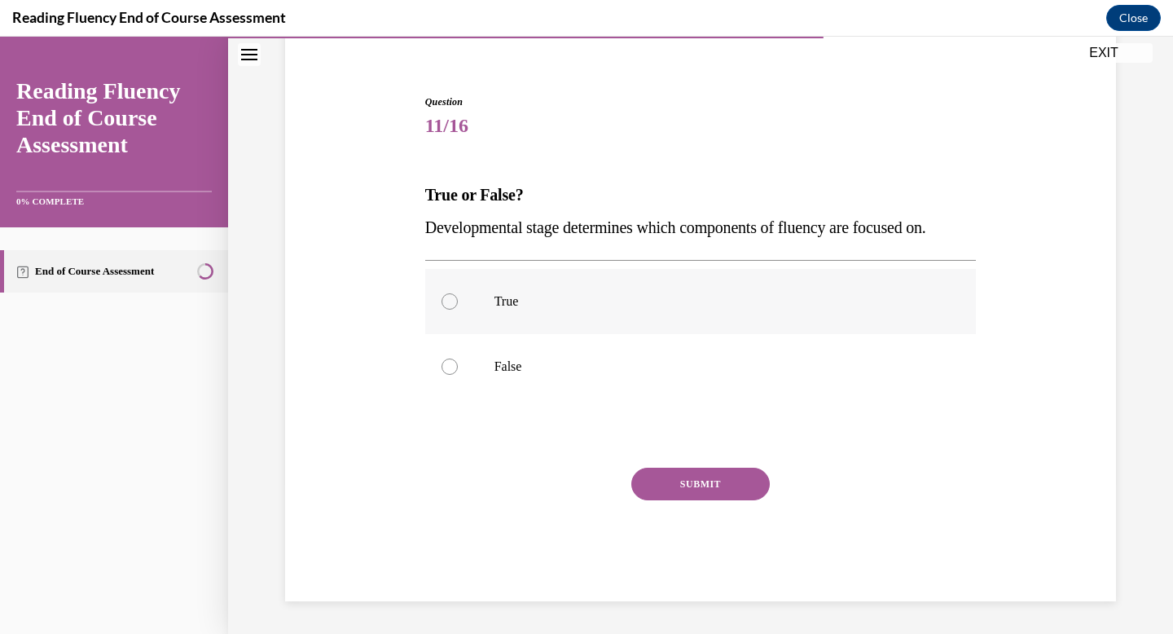
click at [480, 310] on label "True" at bounding box center [700, 301] width 551 height 65
click at [458, 309] on input "True" at bounding box center [449, 301] width 16 height 16
radio input "true"
click at [666, 480] on button "SUBMIT" at bounding box center [700, 483] width 138 height 33
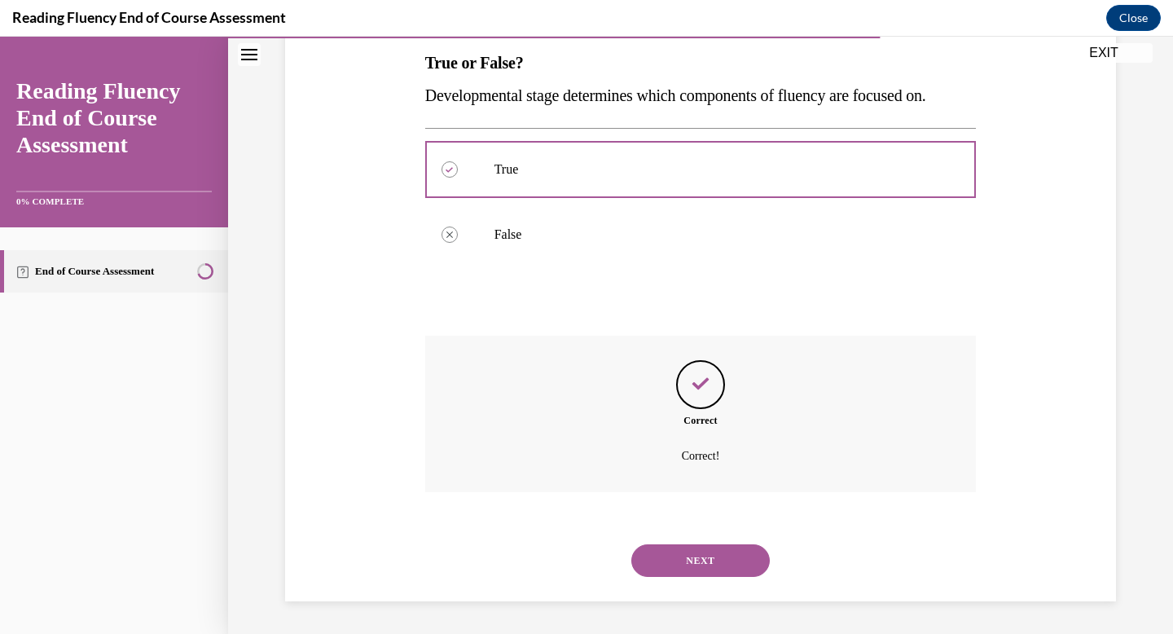
click at [699, 560] on button "NEXT" at bounding box center [700, 560] width 138 height 33
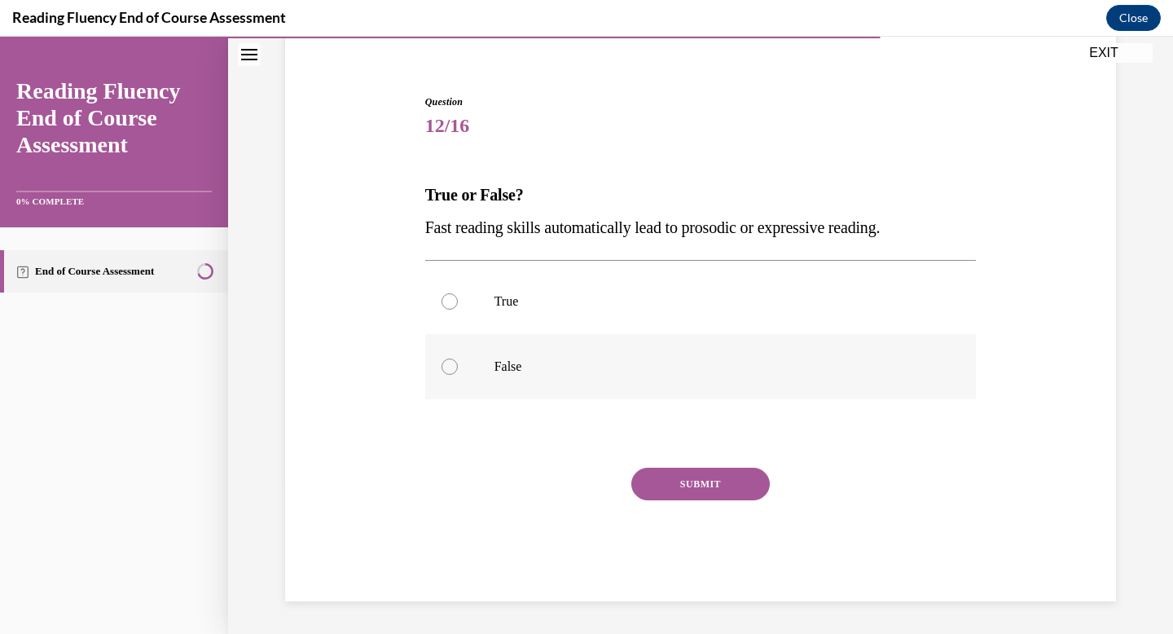
click at [458, 362] on label "False" at bounding box center [700, 366] width 551 height 65
click at [458, 362] on input "False" at bounding box center [449, 366] width 16 height 16
radio input "true"
click at [710, 485] on button "SUBMIT" at bounding box center [700, 483] width 138 height 33
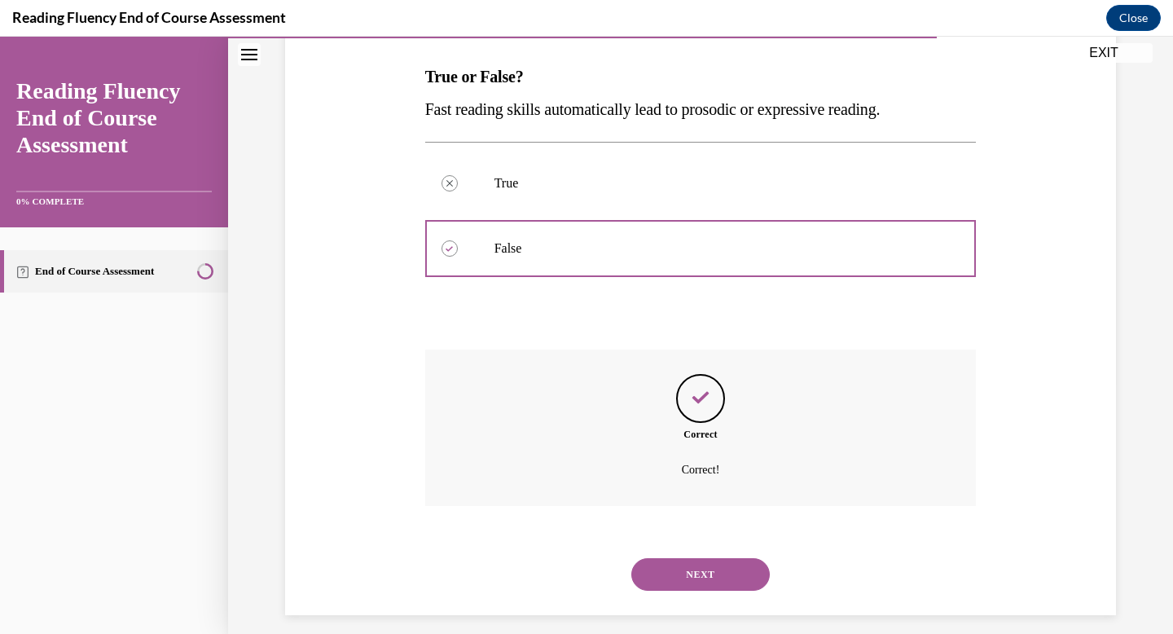
scroll to position [264, 0]
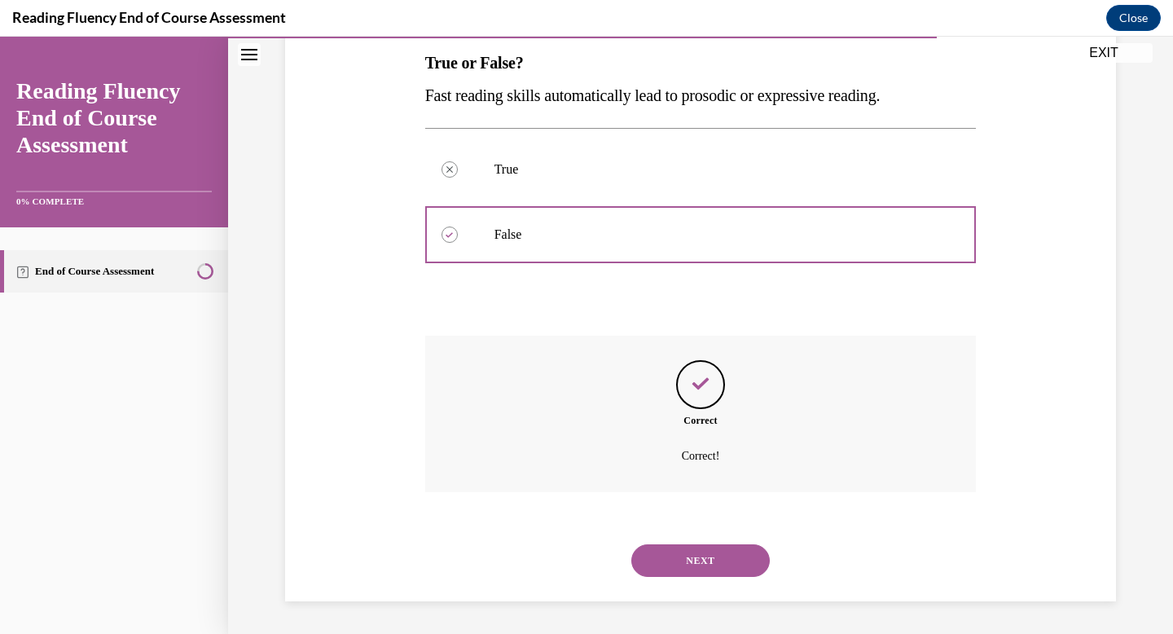
click at [723, 564] on button "NEXT" at bounding box center [700, 560] width 138 height 33
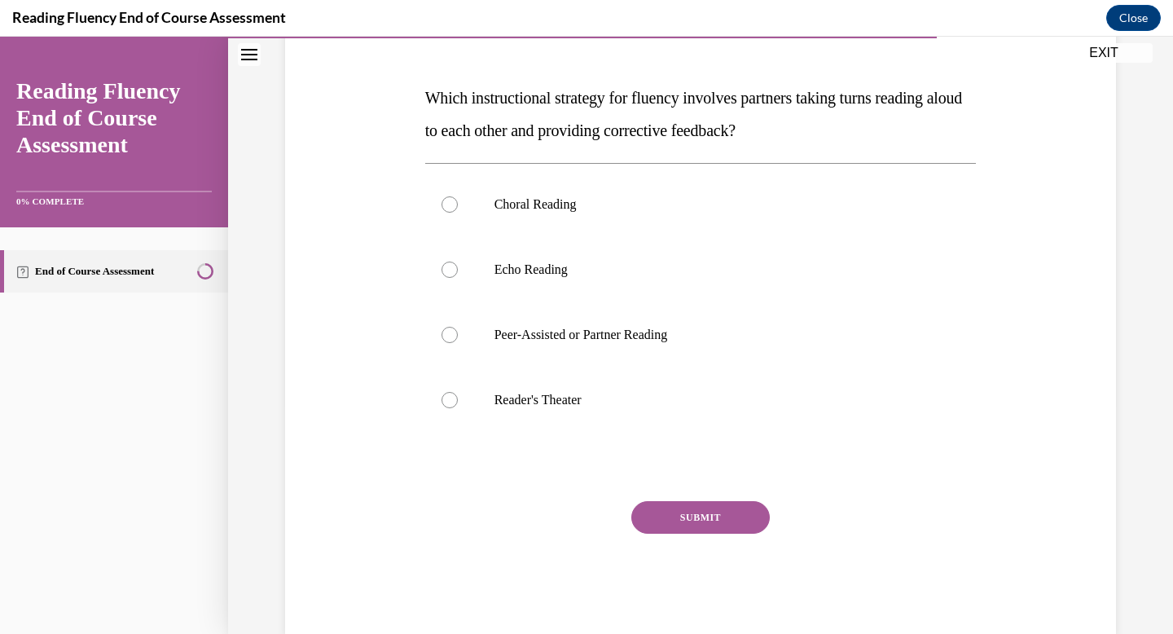
scroll to position [262, 0]
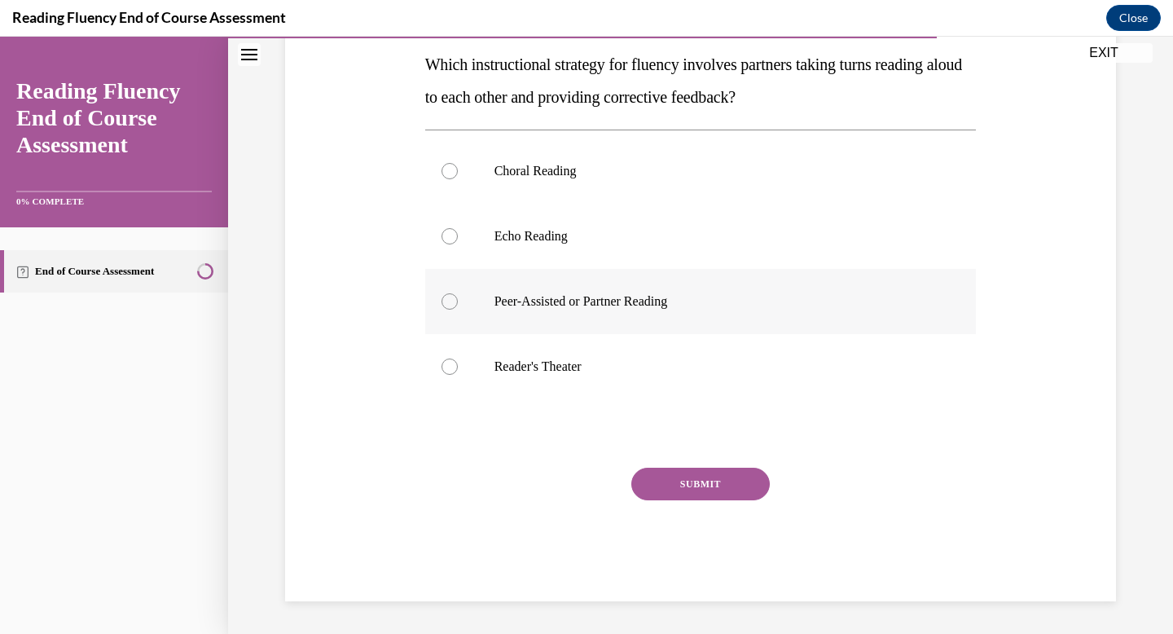
click at [888, 309] on label "Peer-Assisted or Partner Reading" at bounding box center [700, 301] width 551 height 65
click at [458, 309] on input "Peer-Assisted or Partner Reading" at bounding box center [449, 301] width 16 height 16
radio input "true"
click at [736, 490] on button "SUBMIT" at bounding box center [700, 483] width 138 height 33
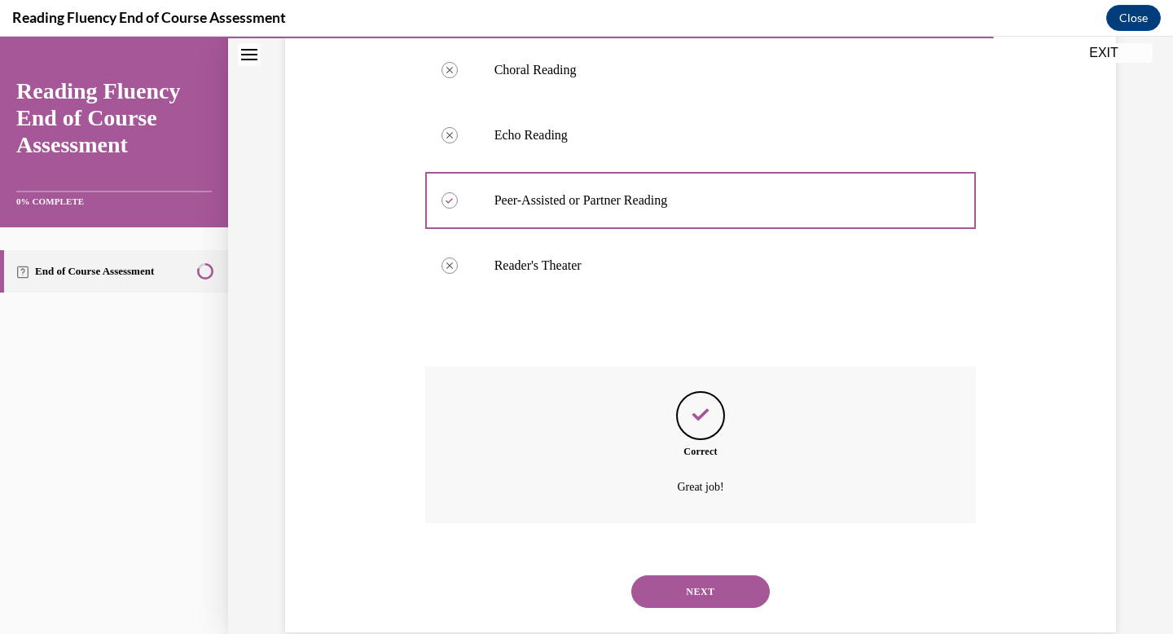
scroll to position [394, 0]
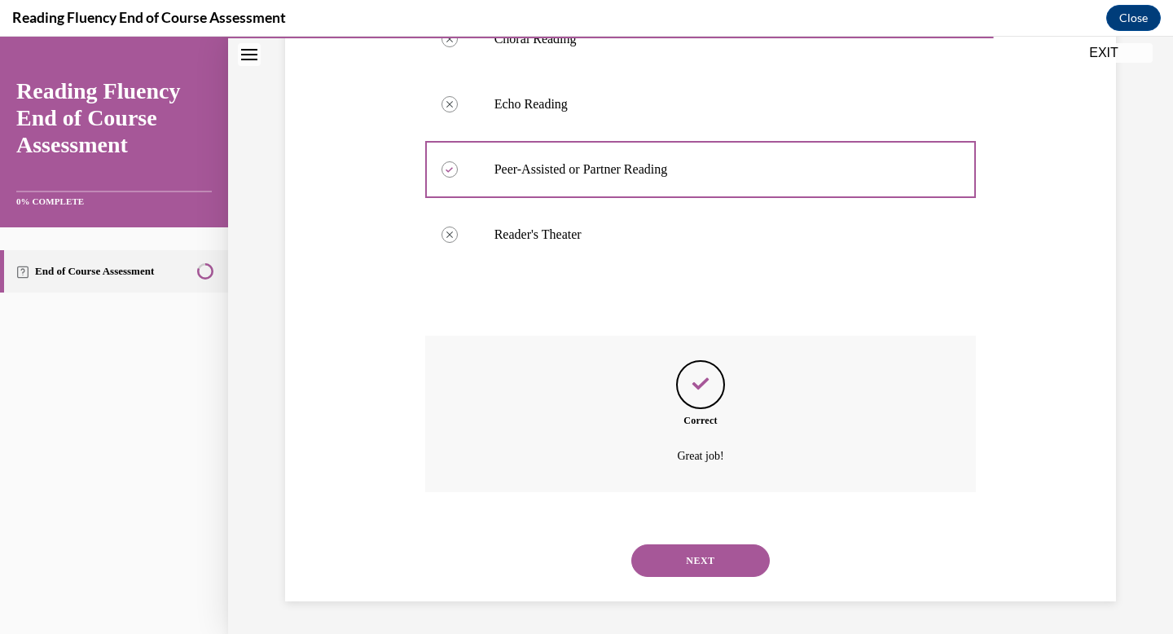
click at [708, 564] on button "NEXT" at bounding box center [700, 560] width 138 height 33
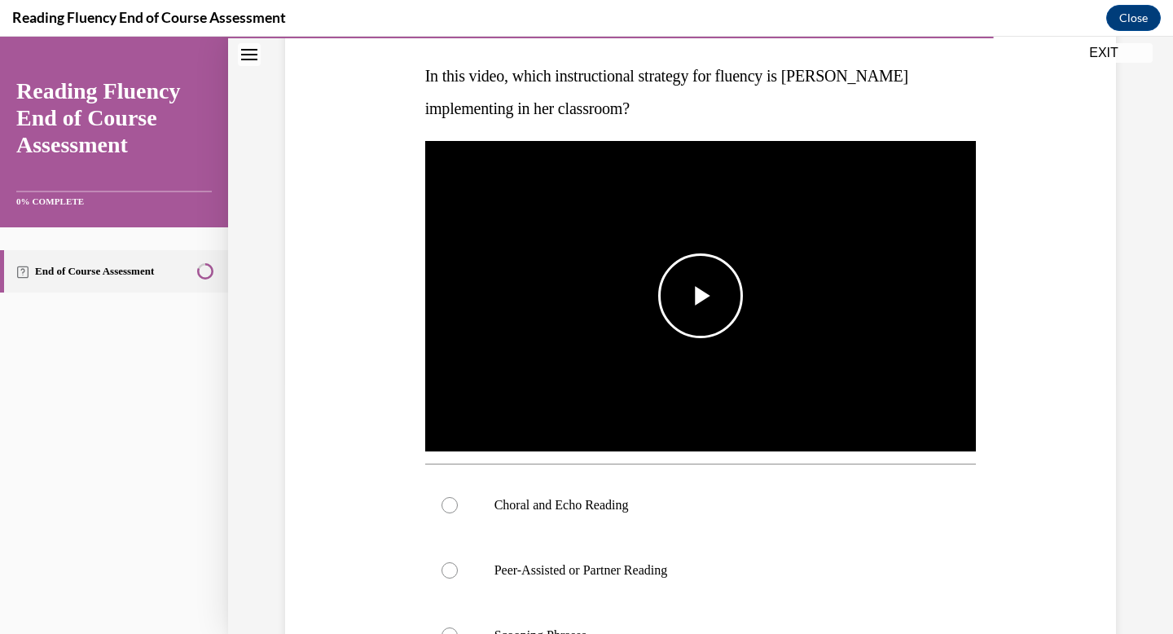
scroll to position [252, 0]
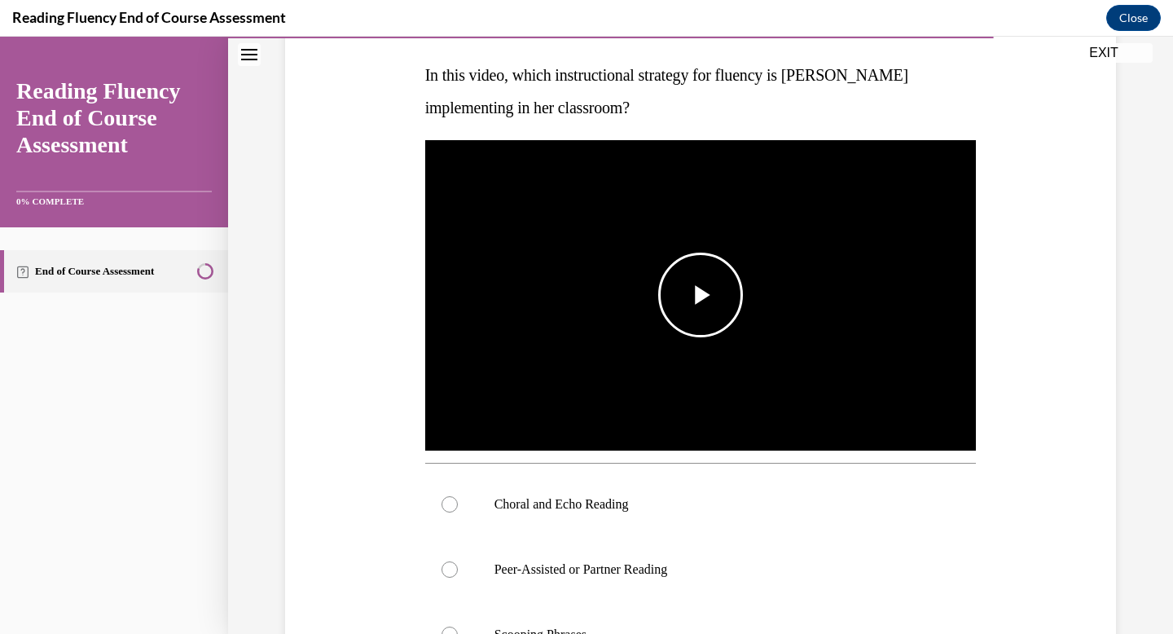
click at [756, 370] on img "Video player" at bounding box center [700, 295] width 551 height 310
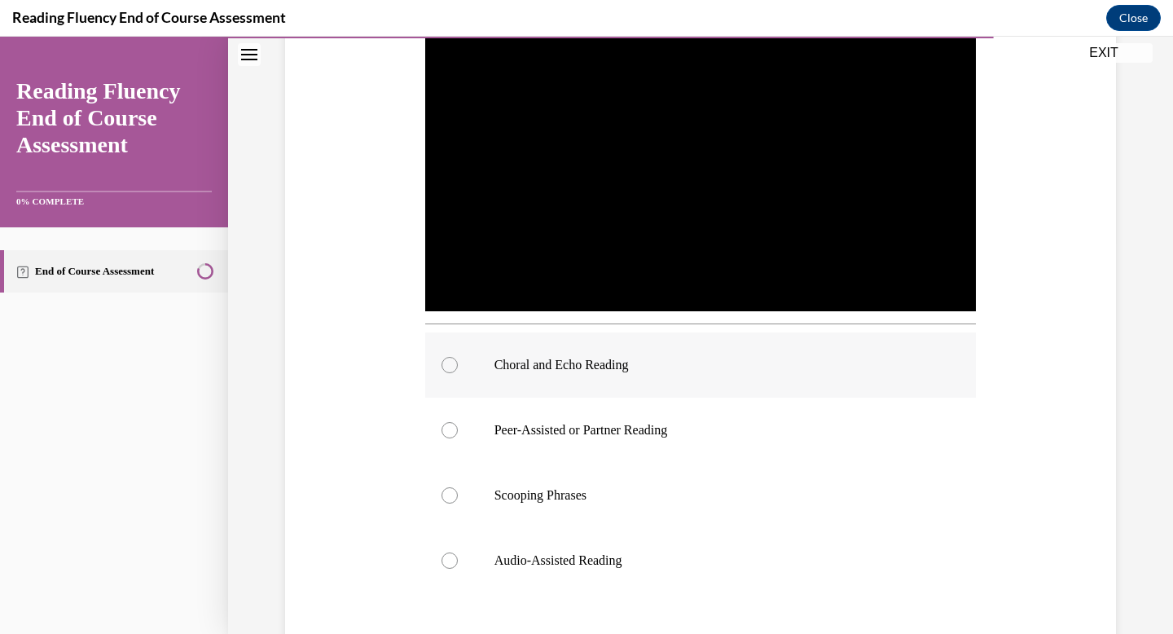
scroll to position [394, 0]
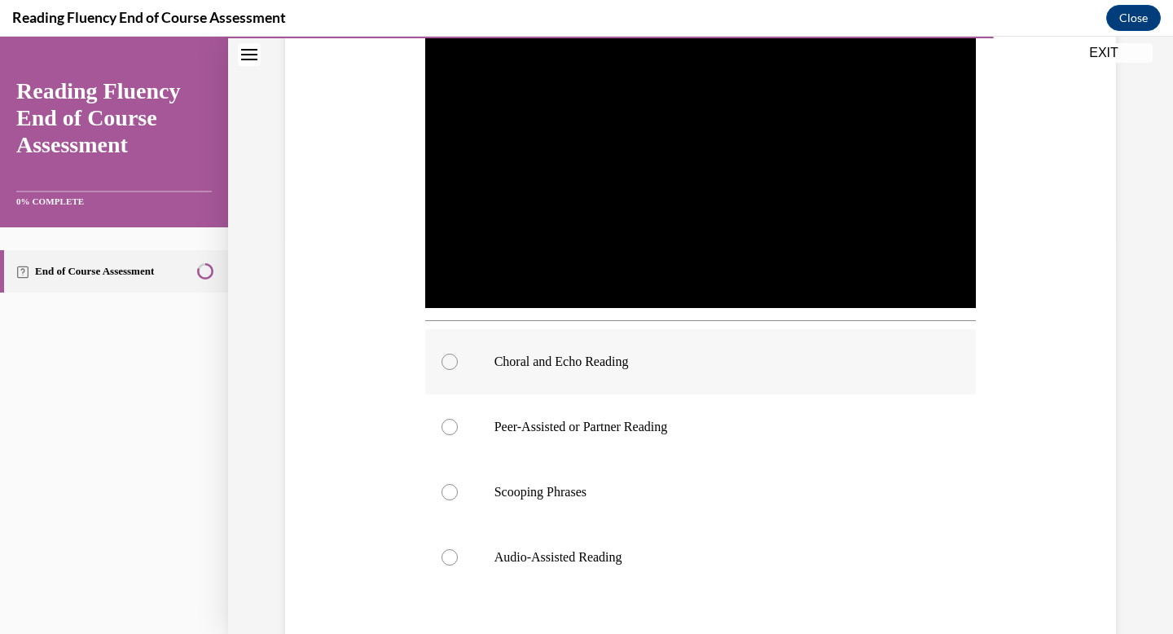
click at [795, 383] on label "Choral and Echo Reading" at bounding box center [700, 361] width 551 height 65
click at [458, 370] on input "Choral and Echo Reading" at bounding box center [449, 361] width 16 height 16
radio input "true"
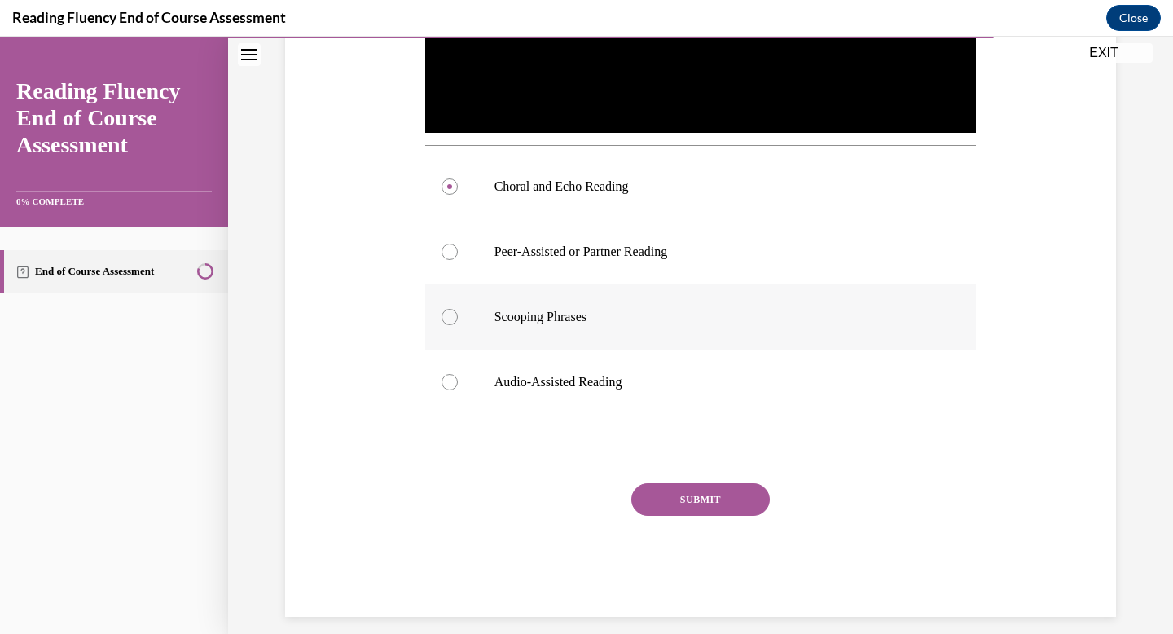
scroll to position [584, 0]
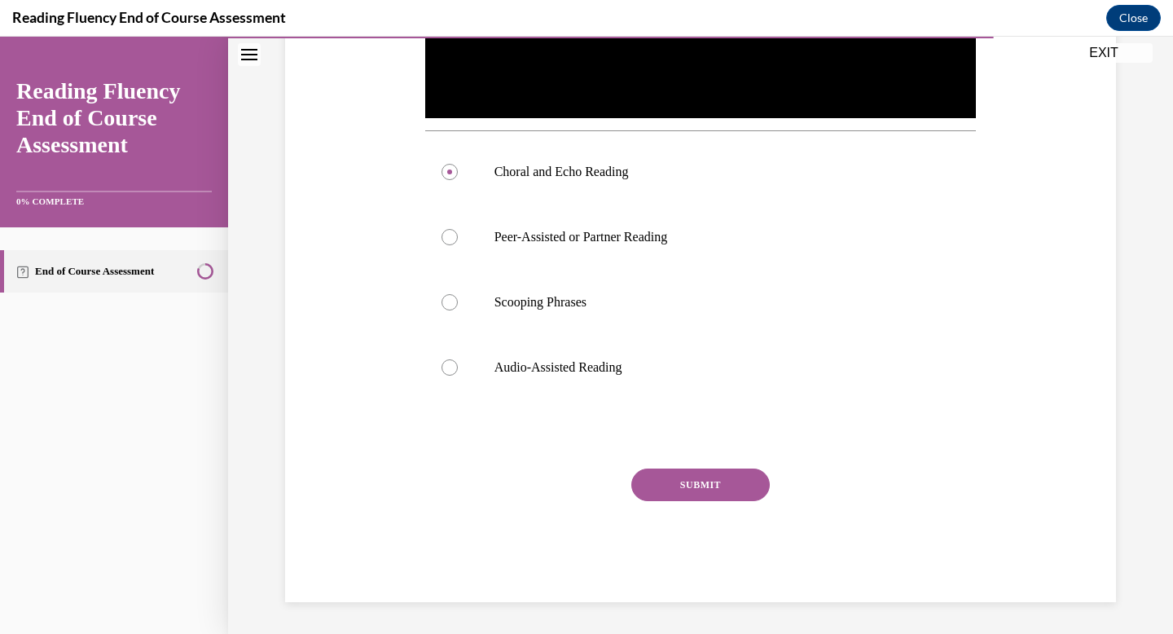
click at [714, 480] on button "SUBMIT" at bounding box center [700, 484] width 138 height 33
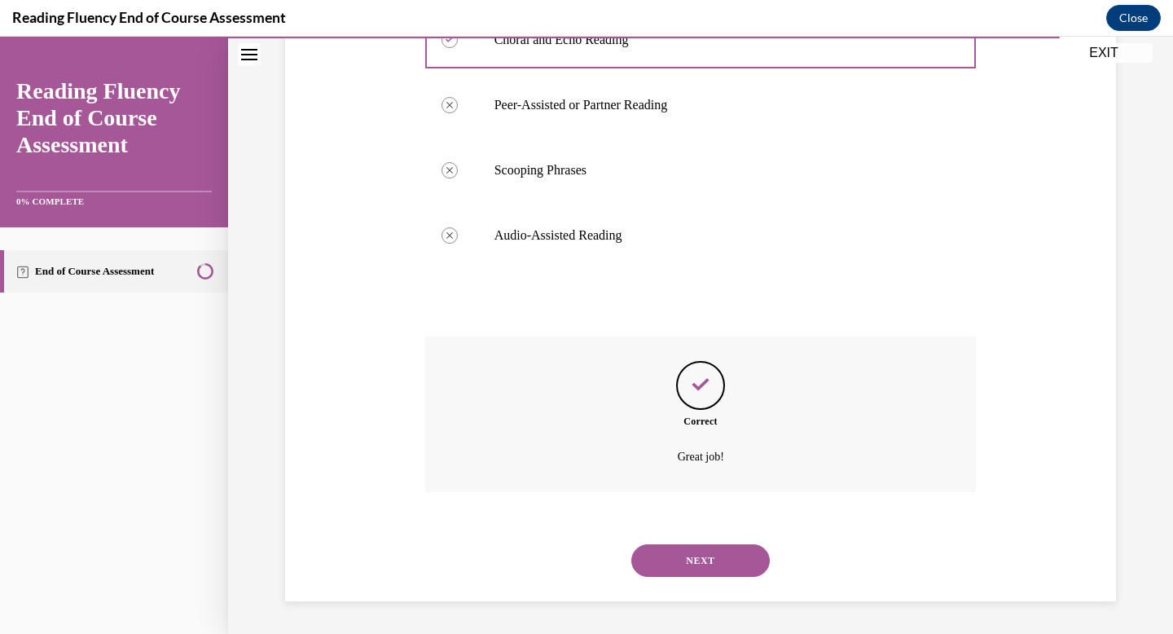
click at [751, 568] on button "NEXT" at bounding box center [700, 560] width 138 height 33
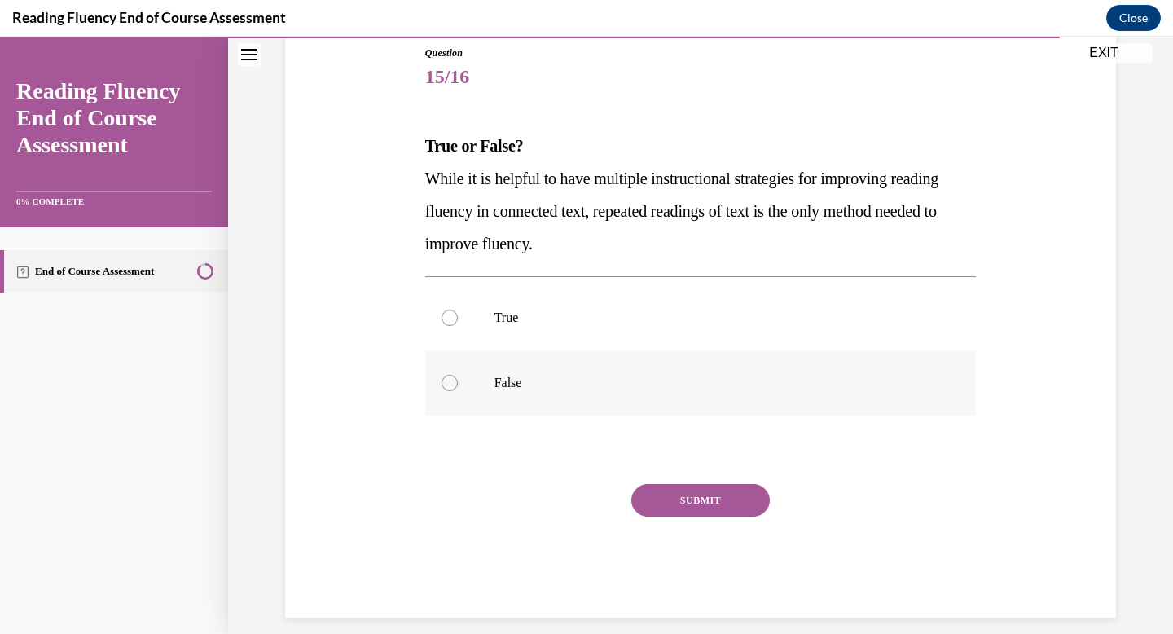
click at [480, 377] on label "False" at bounding box center [700, 382] width 551 height 65
click at [458, 377] on input "False" at bounding box center [449, 383] width 16 height 16
radio input "true"
click at [731, 510] on button "SUBMIT" at bounding box center [700, 500] width 138 height 33
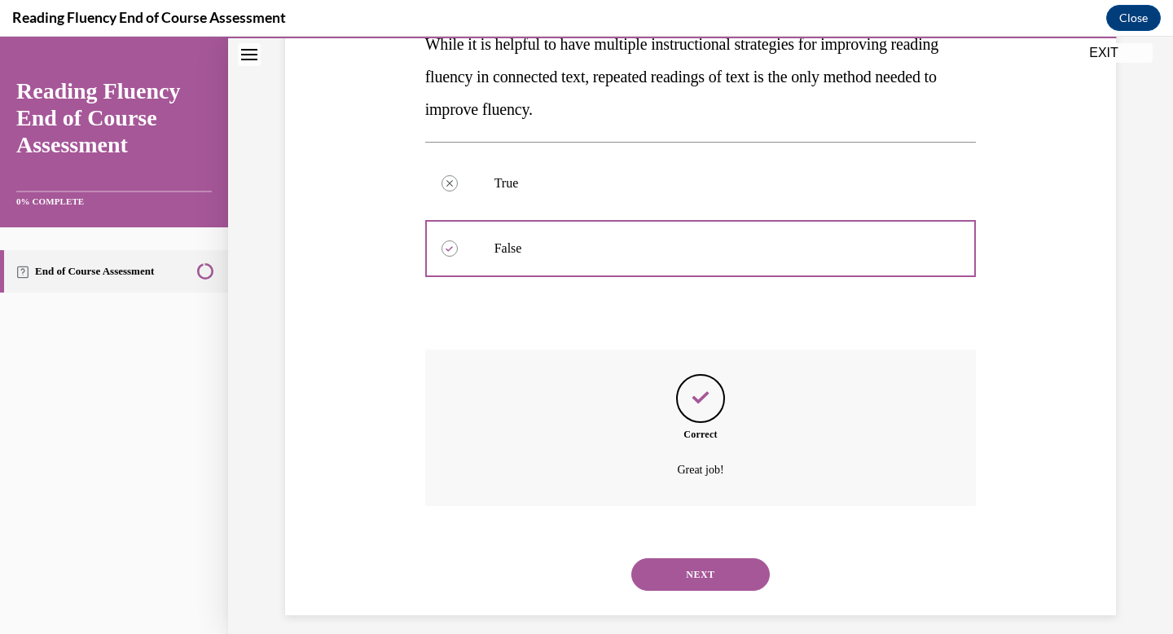
scroll to position [329, 0]
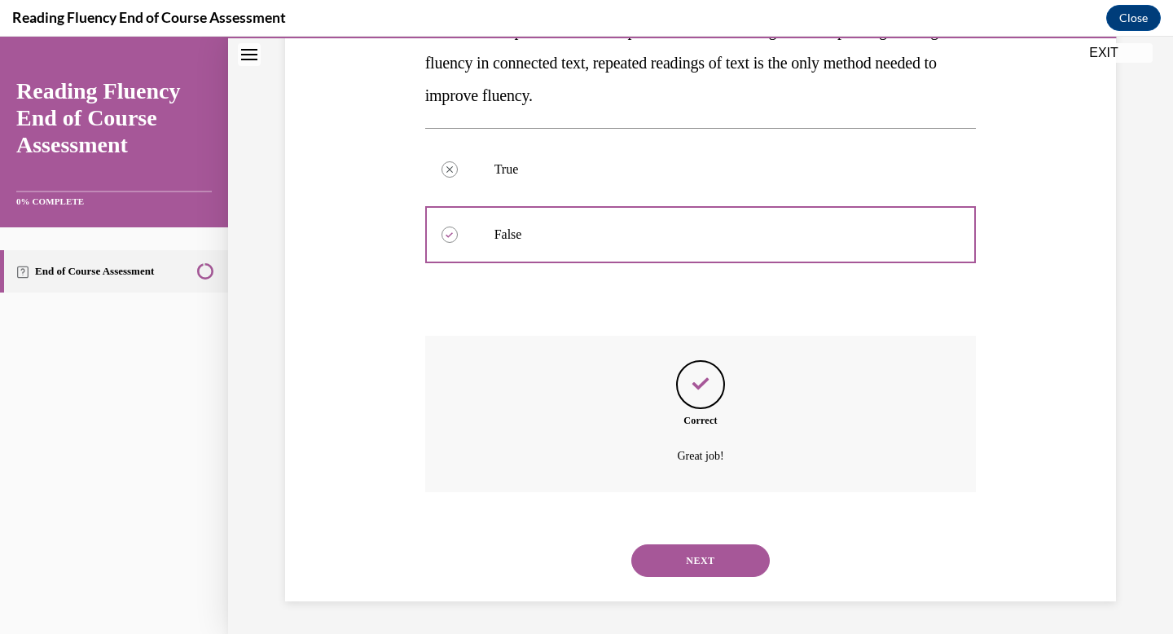
click at [717, 568] on button "NEXT" at bounding box center [700, 560] width 138 height 33
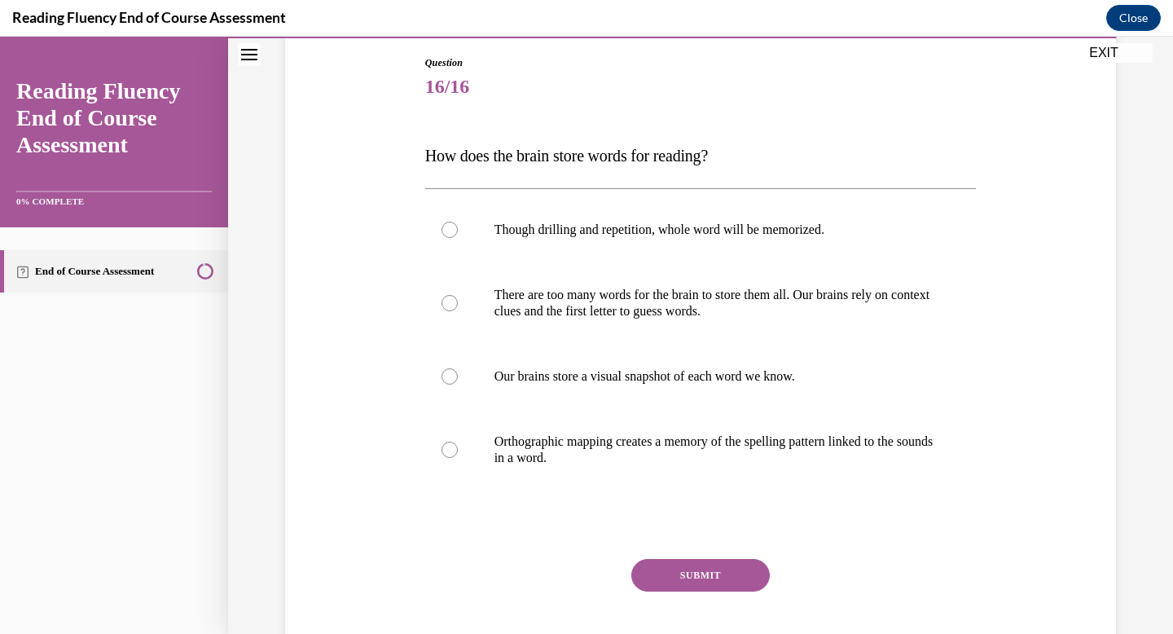
scroll to position [262, 0]
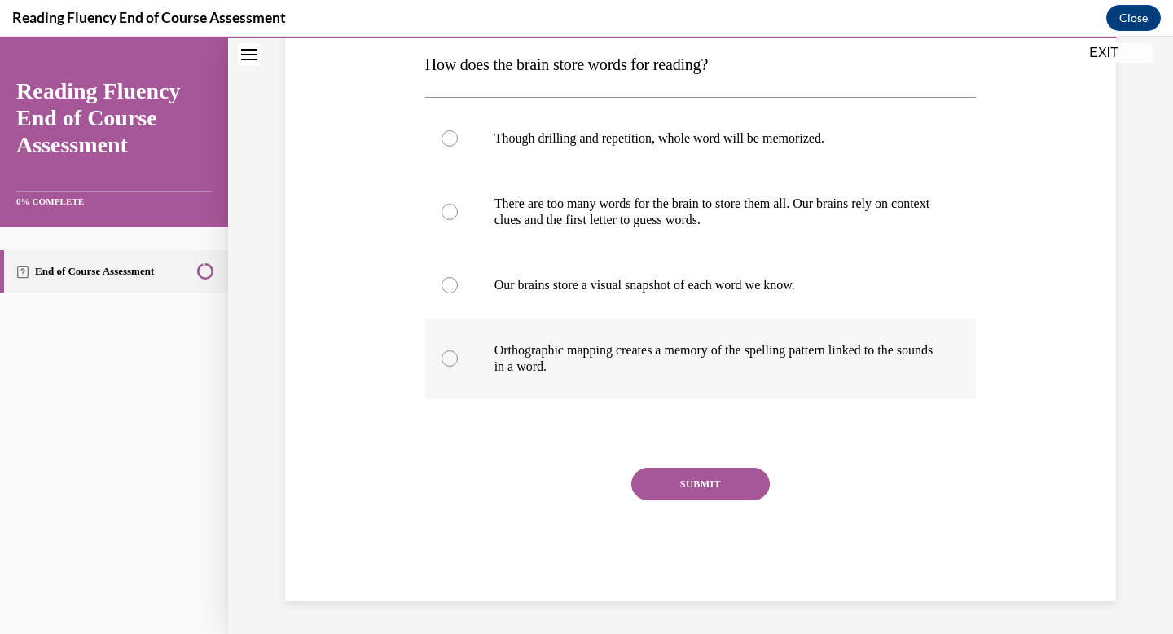
click at [743, 372] on p "Orthographic mapping creates a memory of the spelling pattern linked to the sou…" at bounding box center [714, 358] width 441 height 33
click at [458, 366] on input "Orthographic mapping creates a memory of the spelling pattern linked to the sou…" at bounding box center [449, 358] width 16 height 16
radio input "true"
click at [708, 489] on button "SUBMIT" at bounding box center [700, 483] width 138 height 33
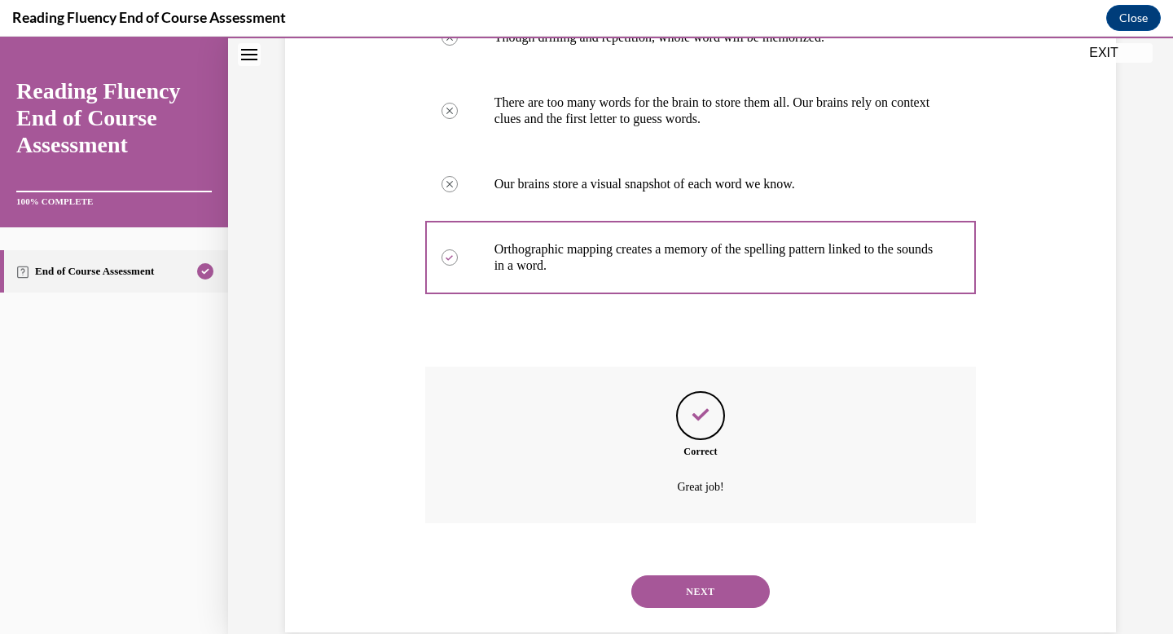
scroll to position [394, 0]
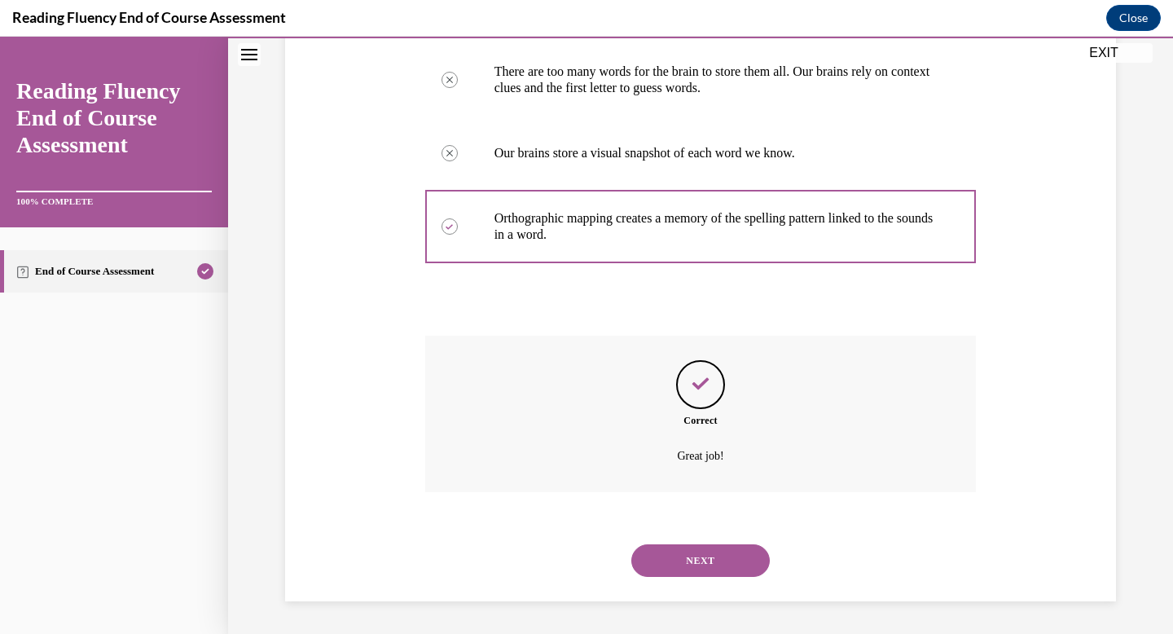
click at [704, 556] on button "NEXT" at bounding box center [700, 560] width 138 height 33
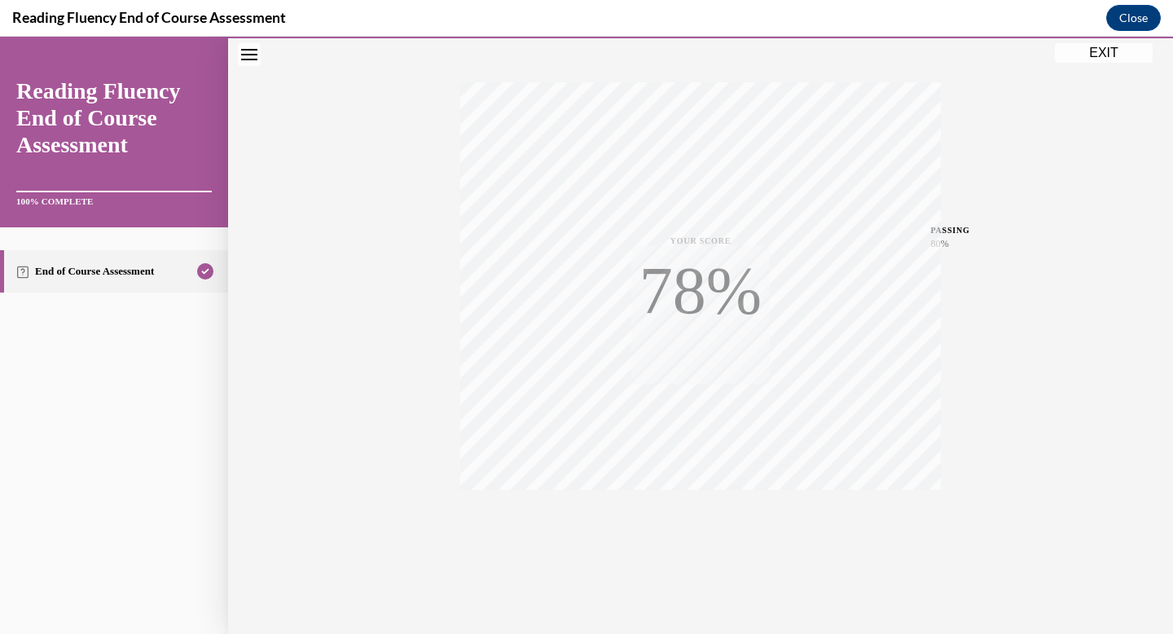
scroll to position [238, 0]
click at [1099, 52] on button "EXIT" at bounding box center [1104, 53] width 98 height 20
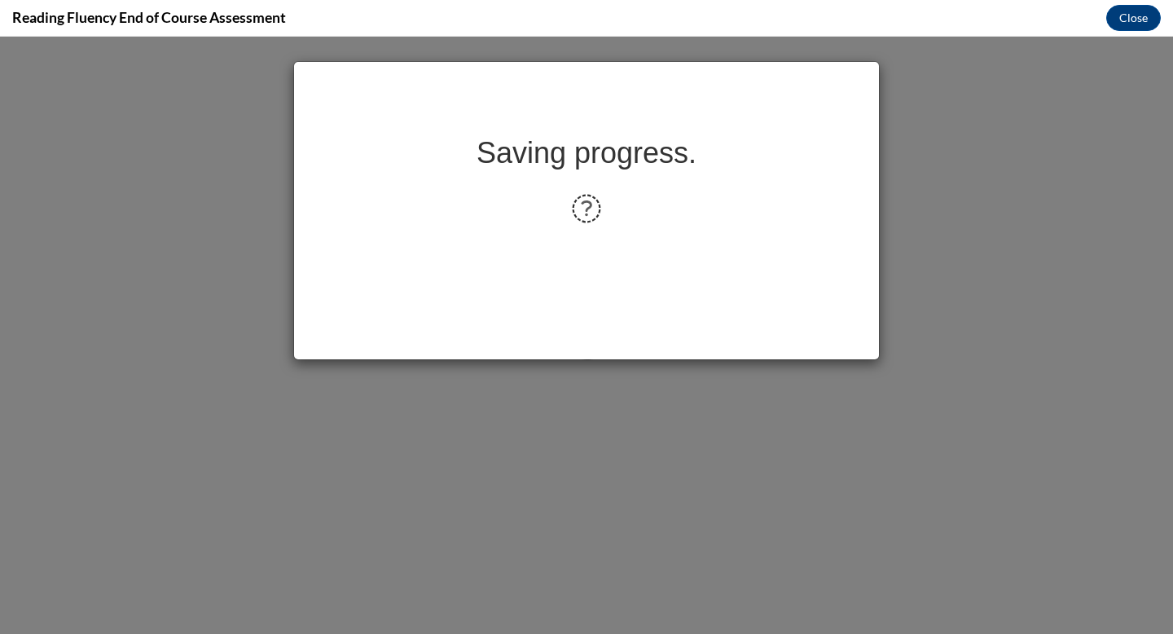
scroll to position [0, 0]
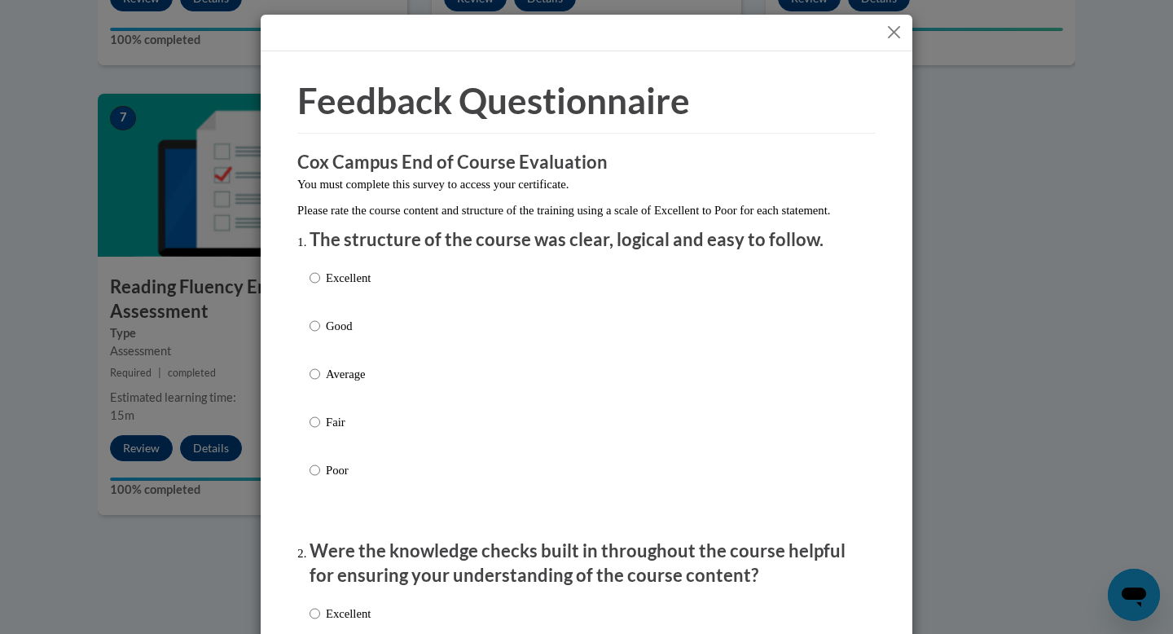
click at [899, 35] on button "Close" at bounding box center [894, 32] width 20 height 20
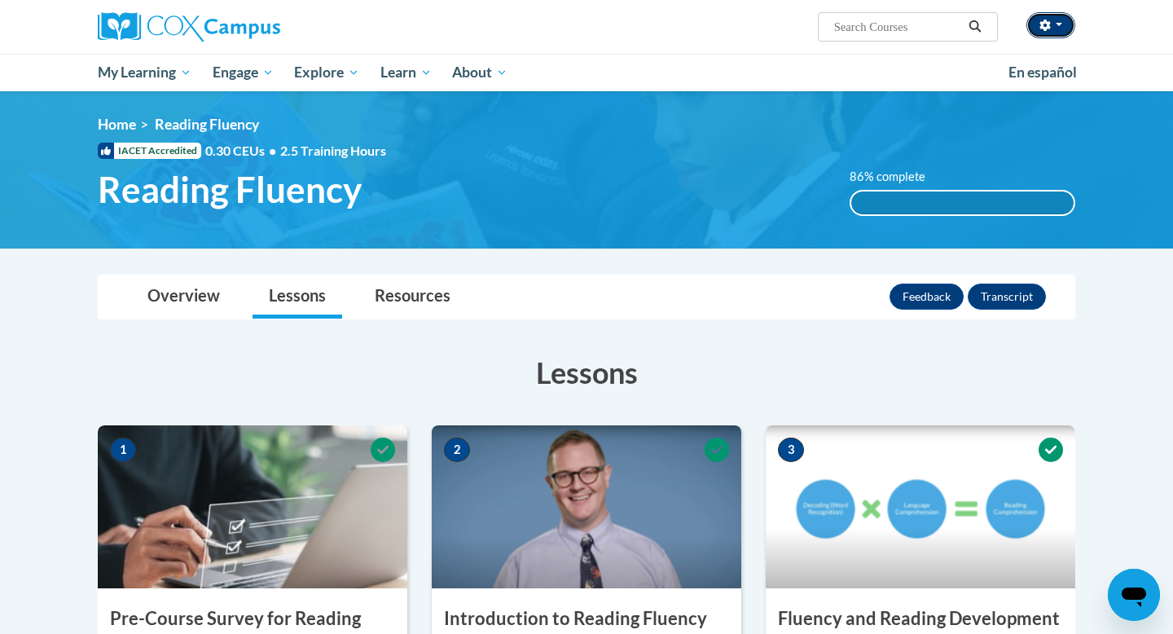
click at [1057, 24] on span "button" at bounding box center [1058, 24] width 7 height 3
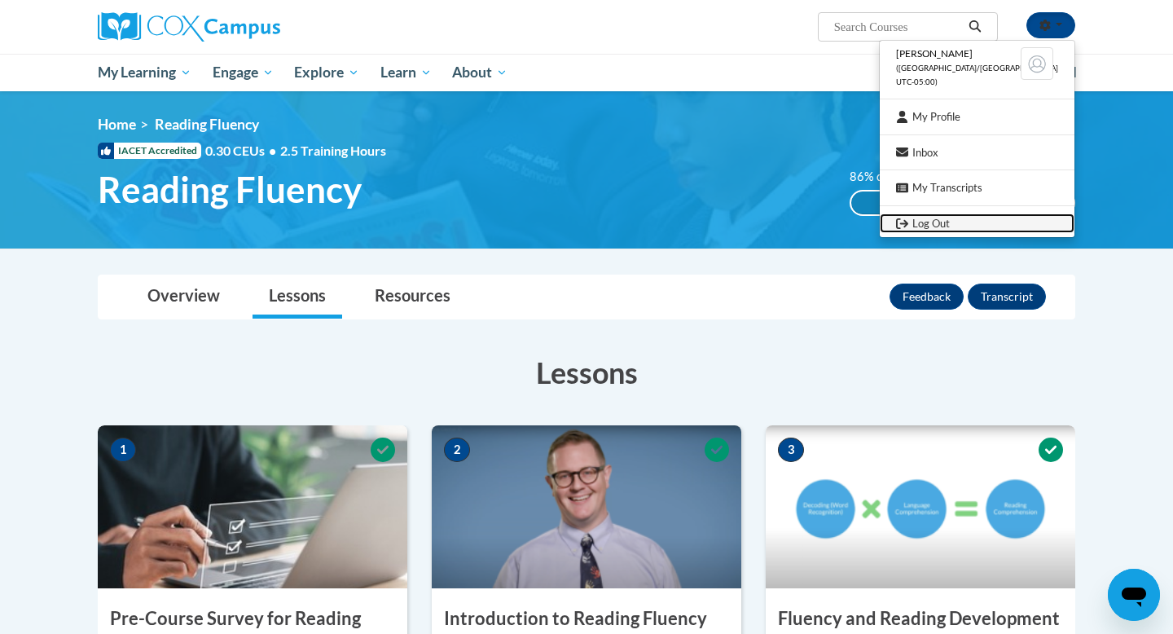
click at [975, 224] on link "Log Out" at bounding box center [976, 223] width 195 height 20
